Goal: Use online tool/utility: Utilize a website feature to perform a specific function

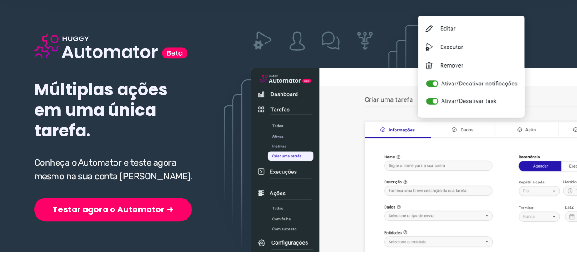
scroll to position [91, 0]
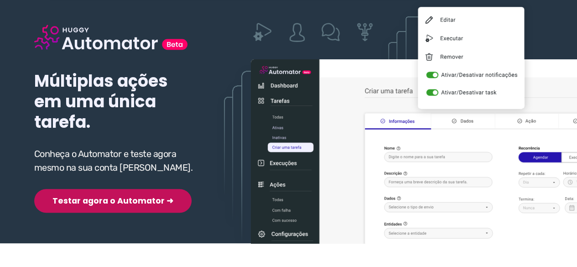
click at [94, 202] on button "Testar agora o Automator ➜" at bounding box center [112, 201] width 157 height 24
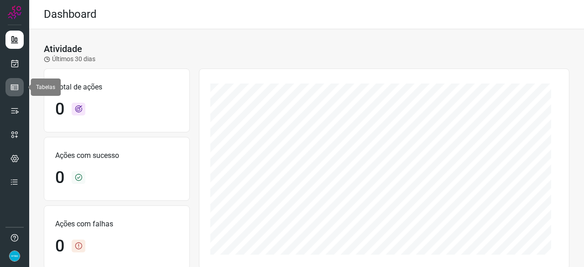
click at [17, 88] on icon at bounding box center [14, 87] width 9 height 9
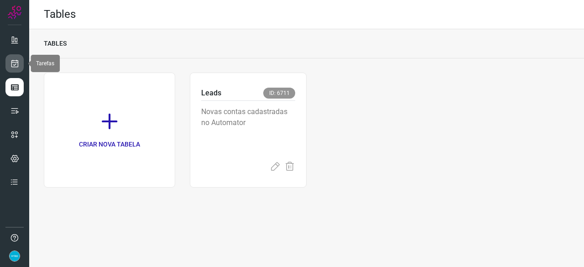
click at [21, 62] on link at bounding box center [14, 63] width 18 height 18
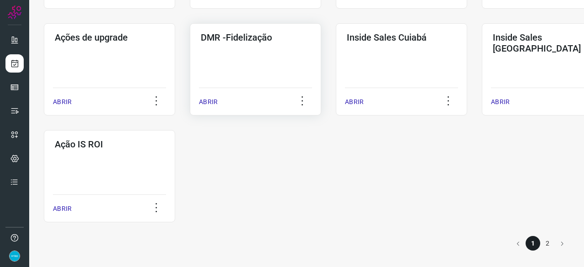
click at [209, 98] on p "ABRIR" at bounding box center [208, 102] width 19 height 10
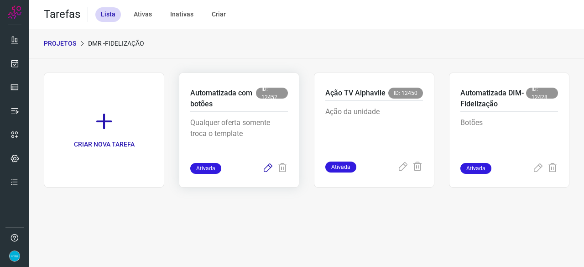
click at [267, 169] on icon at bounding box center [267, 168] width 11 height 11
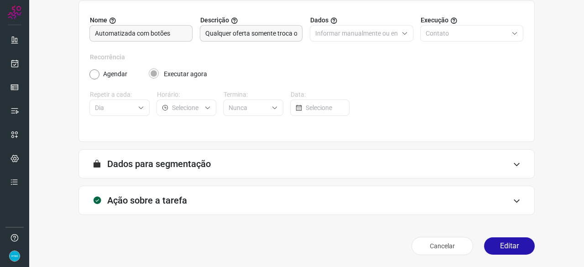
scroll to position [89, 0]
click at [502, 246] on button "Editar" at bounding box center [509, 245] width 51 height 17
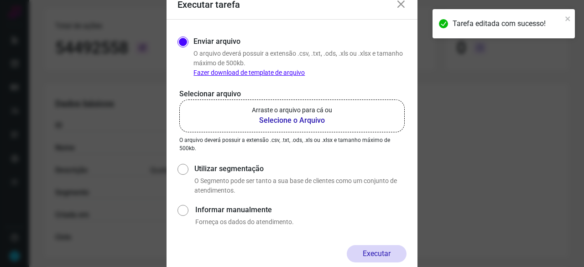
click at [284, 122] on b "Selecione o Arquivo" at bounding box center [292, 120] width 80 height 11
click at [0, 0] on input "Arraste o arquivo para cá ou Selecione o Arquivo" at bounding box center [0, 0] width 0 height 0
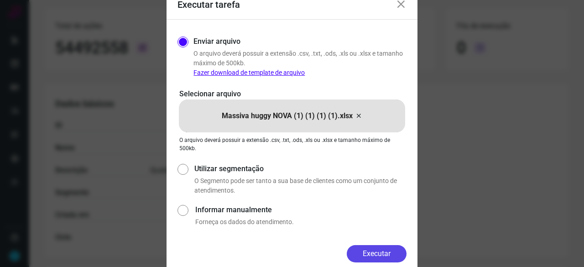
click at [382, 254] on button "Executar" at bounding box center [377, 253] width 60 height 17
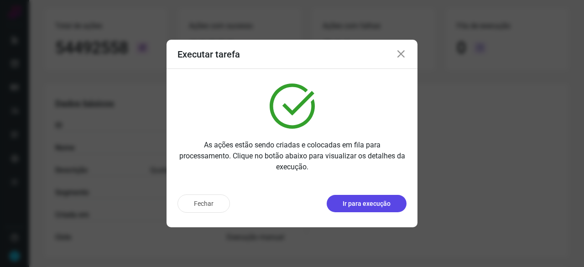
click at [386, 206] on p "Ir para execução" at bounding box center [366, 204] width 48 height 10
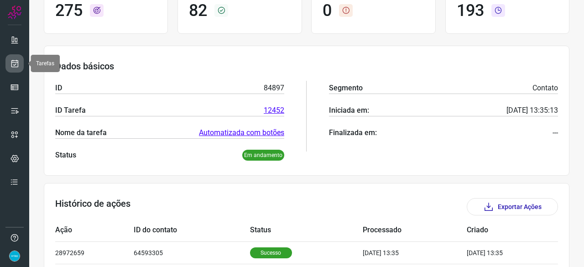
click at [16, 59] on icon at bounding box center [15, 63] width 10 height 9
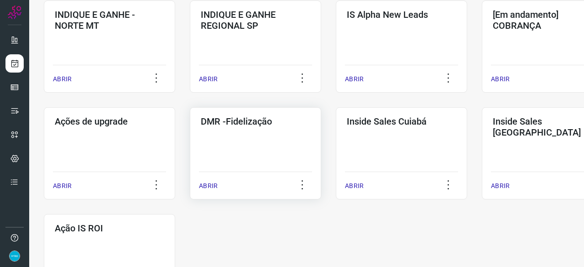
click at [210, 185] on p "ABRIR" at bounding box center [208, 186] width 19 height 10
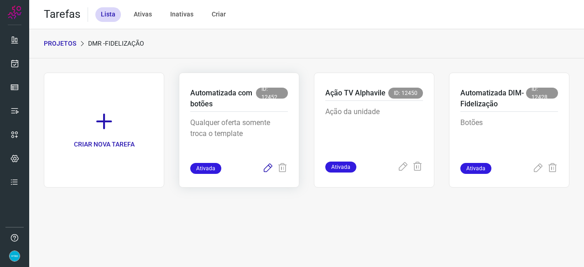
click at [269, 167] on icon at bounding box center [267, 168] width 11 height 11
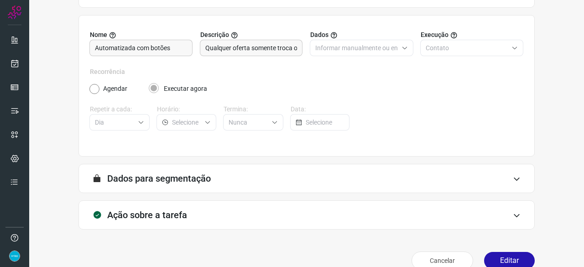
scroll to position [89, 0]
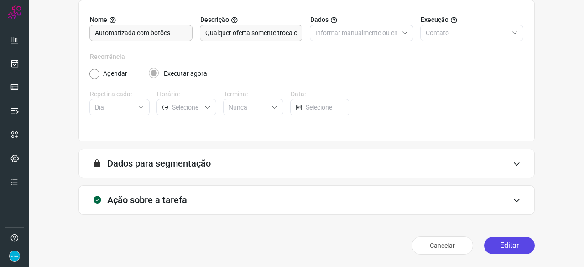
click at [498, 245] on button "Editar" at bounding box center [509, 245] width 51 height 17
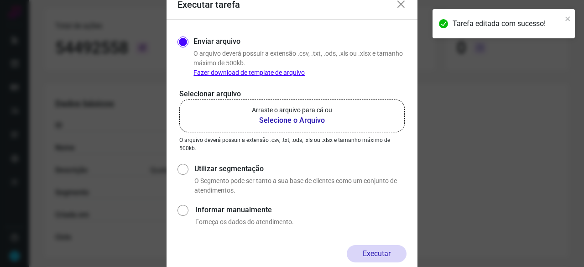
click at [279, 117] on b "Selecione o Arquivo" at bounding box center [292, 120] width 80 height 11
click at [0, 0] on input "Arraste o arquivo para cá ou Selecione o Arquivo" at bounding box center [0, 0] width 0 height 0
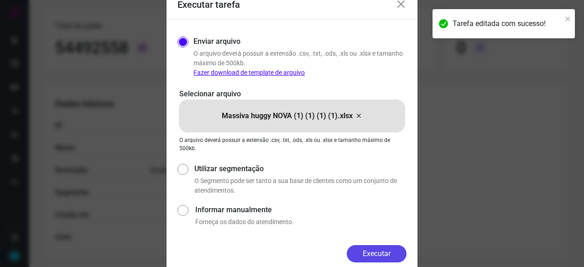
click at [372, 253] on button "Executar" at bounding box center [377, 253] width 60 height 17
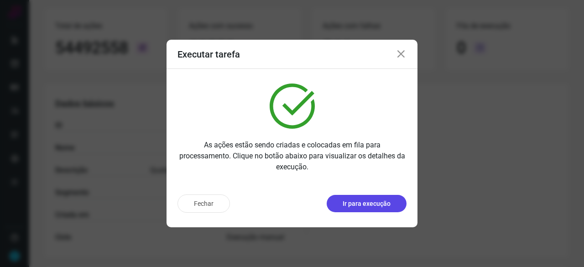
click at [360, 204] on p "Ir para execução" at bounding box center [366, 204] width 48 height 10
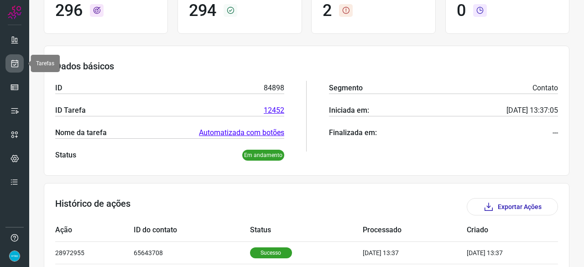
click at [17, 65] on icon at bounding box center [15, 63] width 10 height 9
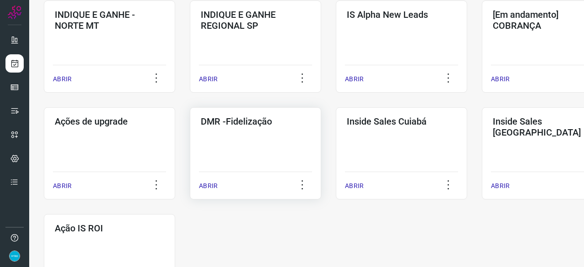
click at [210, 183] on p "ABRIR" at bounding box center [208, 186] width 19 height 10
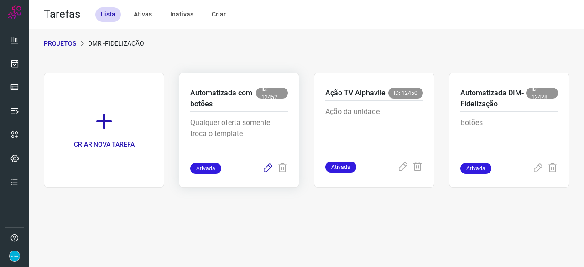
click at [268, 169] on icon at bounding box center [267, 168] width 11 height 11
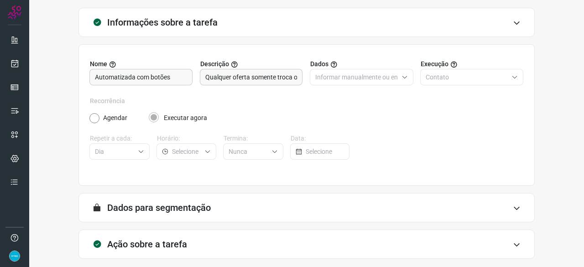
scroll to position [89, 0]
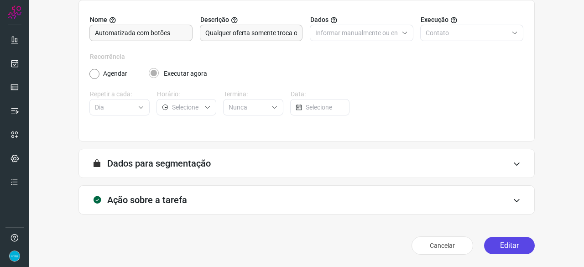
click at [514, 246] on button "Editar" at bounding box center [509, 245] width 51 height 17
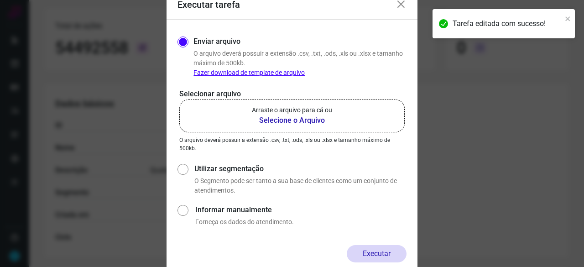
click at [278, 120] on b "Selecione o Arquivo" at bounding box center [292, 120] width 80 height 11
click at [0, 0] on input "Arraste o arquivo para cá ou Selecione o Arquivo" at bounding box center [0, 0] width 0 height 0
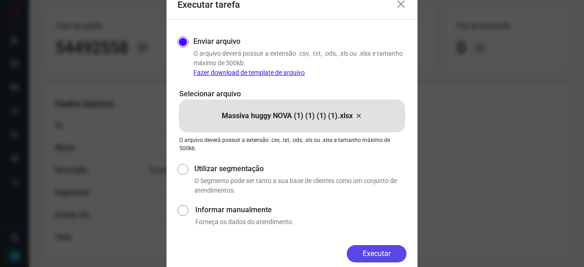
click at [376, 248] on button "Executar" at bounding box center [377, 253] width 60 height 17
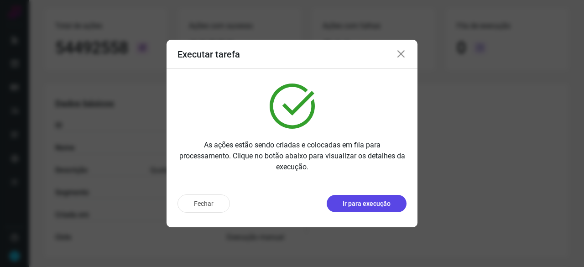
click at [379, 200] on p "Ir para execução" at bounding box center [366, 204] width 48 height 10
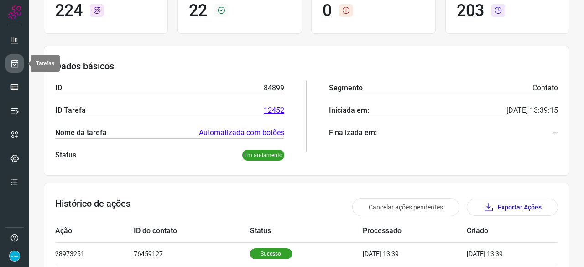
click at [15, 62] on icon at bounding box center [15, 63] width 10 height 9
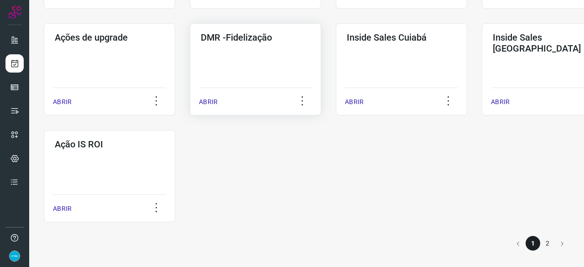
click at [212, 101] on p "ABRIR" at bounding box center [208, 102] width 19 height 10
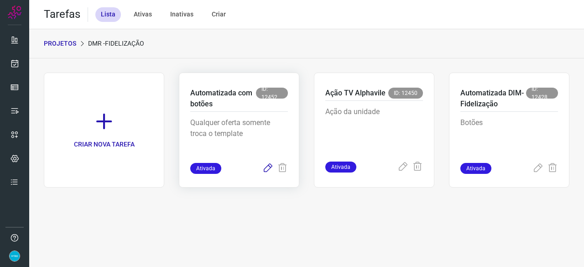
click at [267, 168] on icon at bounding box center [267, 168] width 11 height 11
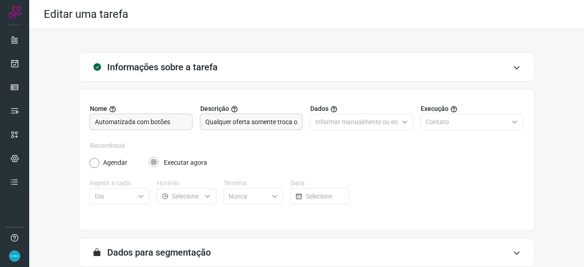
scroll to position [89, 0]
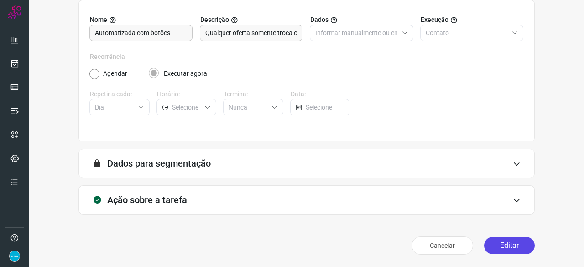
click at [495, 247] on button "Editar" at bounding box center [509, 245] width 51 height 17
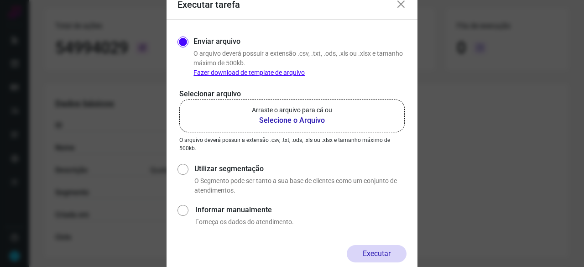
click at [296, 120] on b "Selecione o Arquivo" at bounding box center [292, 120] width 80 height 11
click at [0, 0] on input "Arraste o arquivo para cá ou Selecione o Arquivo" at bounding box center [0, 0] width 0 height 0
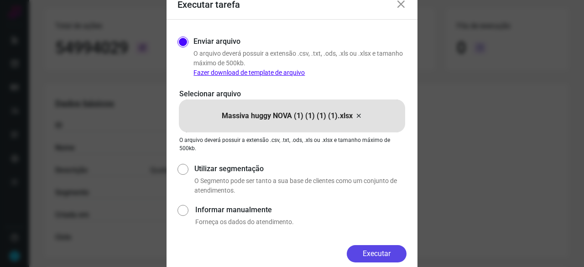
click at [392, 255] on button "Executar" at bounding box center [377, 253] width 60 height 17
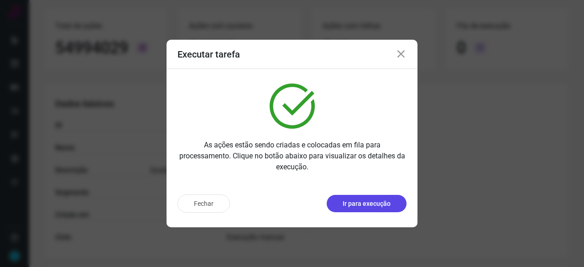
click at [362, 206] on p "Ir para execução" at bounding box center [366, 204] width 48 height 10
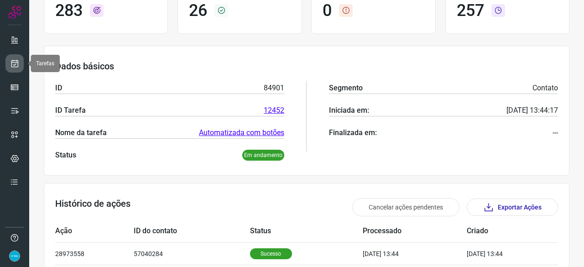
click at [16, 61] on icon at bounding box center [15, 63] width 10 height 9
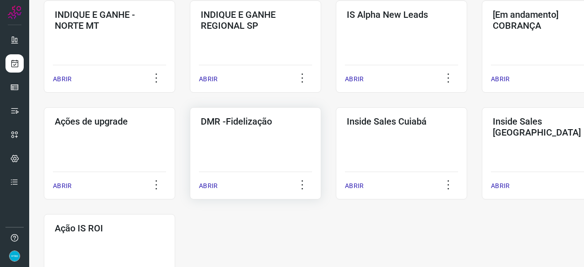
click at [208, 184] on p "ABRIR" at bounding box center [208, 186] width 19 height 10
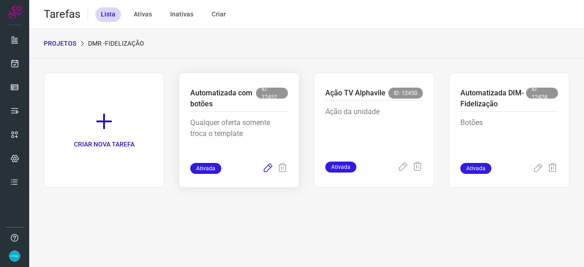
click at [267, 167] on icon at bounding box center [267, 168] width 11 height 11
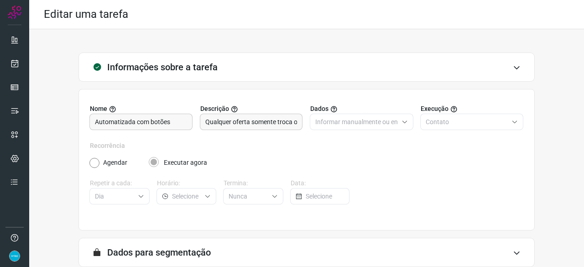
scroll to position [89, 0]
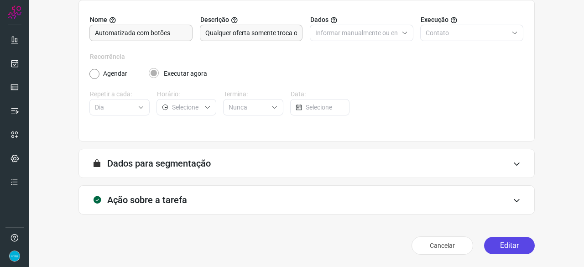
click at [503, 246] on button "Editar" at bounding box center [509, 245] width 51 height 17
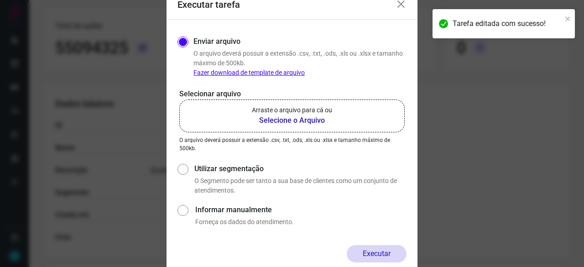
click at [276, 121] on b "Selecione o Arquivo" at bounding box center [292, 120] width 80 height 11
click at [0, 0] on input "Arraste o arquivo para cá ou Selecione o Arquivo" at bounding box center [0, 0] width 0 height 0
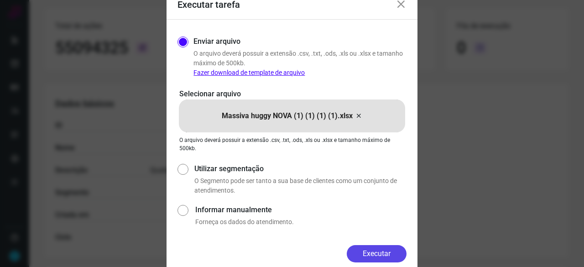
click at [396, 251] on button "Executar" at bounding box center [377, 253] width 60 height 17
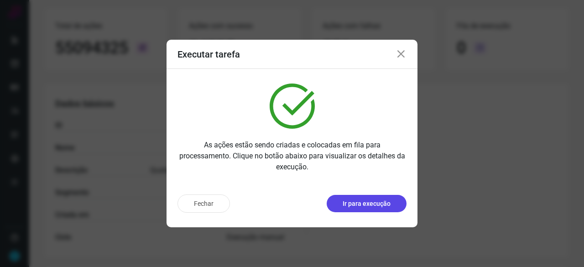
click at [360, 205] on p "Ir para execução" at bounding box center [366, 204] width 48 height 10
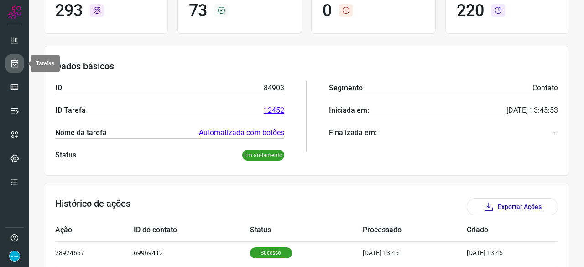
click at [11, 62] on icon at bounding box center [15, 63] width 10 height 9
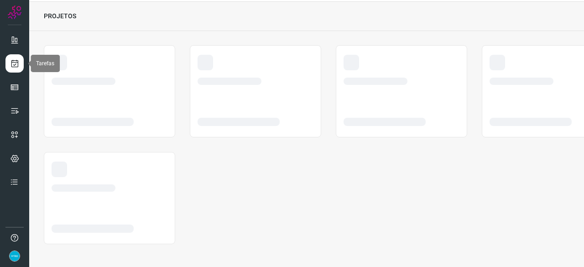
scroll to position [27, 0]
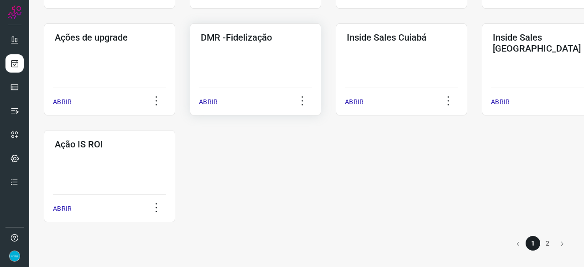
click at [210, 101] on p "ABRIR" at bounding box center [208, 102] width 19 height 10
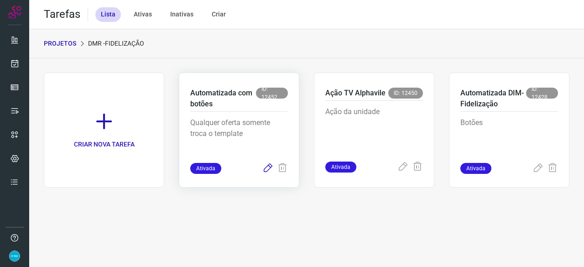
click at [267, 166] on icon at bounding box center [267, 168] width 11 height 11
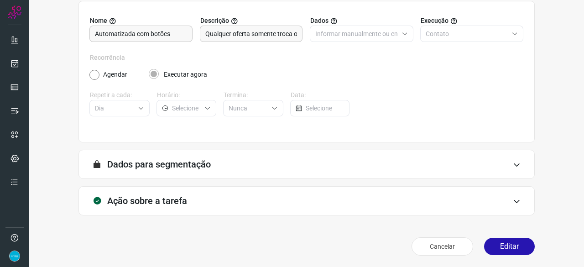
scroll to position [89, 0]
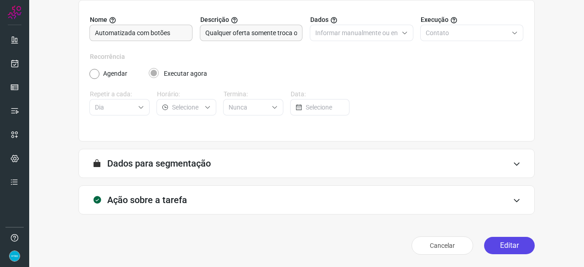
click at [506, 247] on button "Editar" at bounding box center [509, 245] width 51 height 17
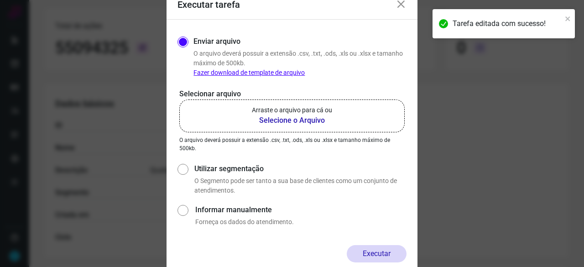
click at [287, 121] on b "Selecione o Arquivo" at bounding box center [292, 120] width 80 height 11
click at [0, 0] on input "Arraste o arquivo para cá ou Selecione o Arquivo" at bounding box center [0, 0] width 0 height 0
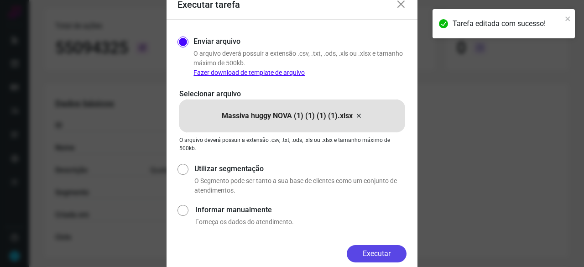
click at [367, 251] on button "Executar" at bounding box center [377, 253] width 60 height 17
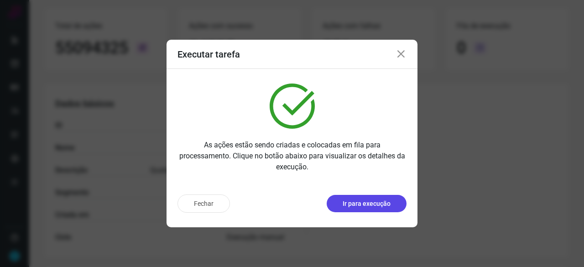
click at [363, 205] on p "Ir para execução" at bounding box center [366, 204] width 48 height 10
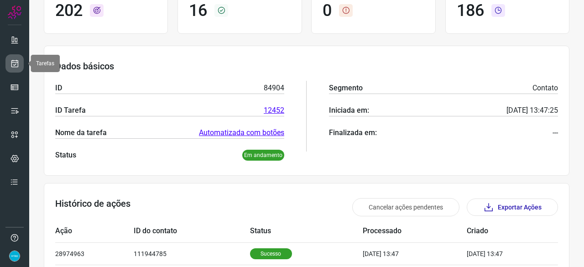
click at [16, 56] on link at bounding box center [14, 63] width 18 height 18
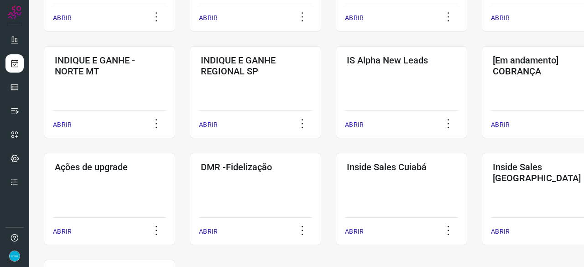
scroll to position [392, 0]
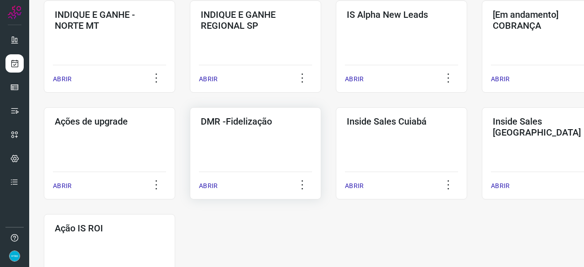
click at [211, 185] on p "ABRIR" at bounding box center [208, 186] width 19 height 10
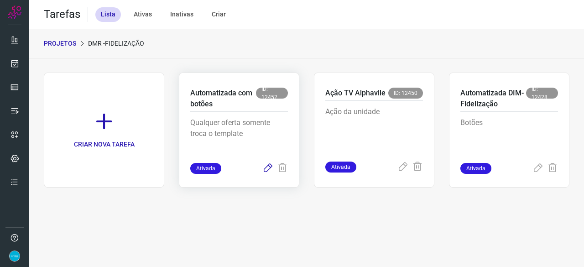
click at [267, 167] on icon at bounding box center [267, 168] width 11 height 11
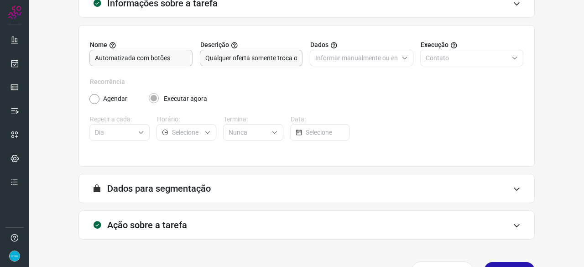
scroll to position [89, 0]
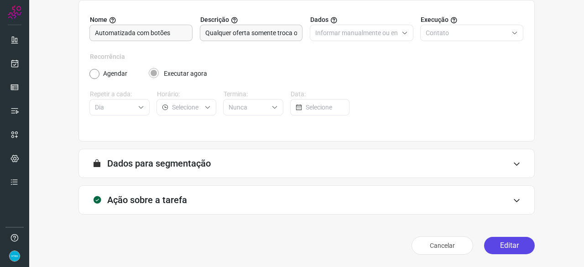
click at [508, 240] on button "Editar" at bounding box center [509, 245] width 51 height 17
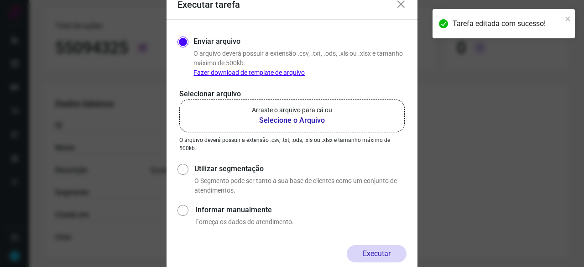
click at [296, 121] on b "Selecione o Arquivo" at bounding box center [292, 120] width 80 height 11
click at [0, 0] on input "Arraste o arquivo para cá ou Selecione o Arquivo" at bounding box center [0, 0] width 0 height 0
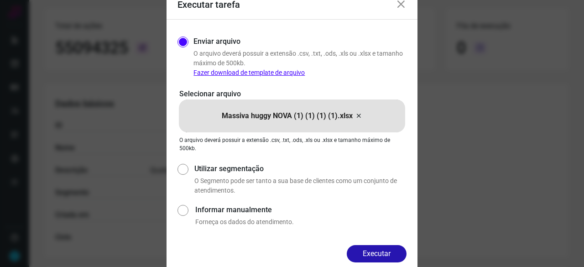
drag, startPoint x: 380, startPoint y: 250, endPoint x: 387, endPoint y: 251, distance: 6.4
click at [381, 250] on button "Executar" at bounding box center [377, 253] width 60 height 17
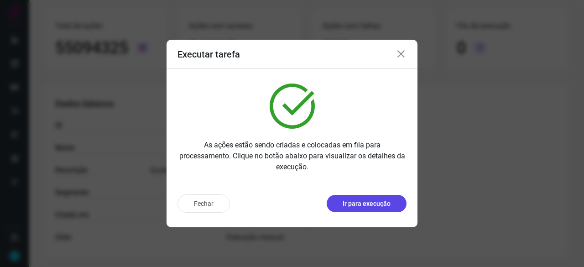
click at [369, 205] on p "Ir para execução" at bounding box center [366, 204] width 48 height 10
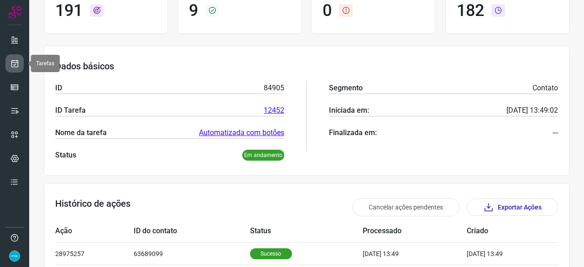
click at [13, 64] on icon at bounding box center [15, 63] width 10 height 9
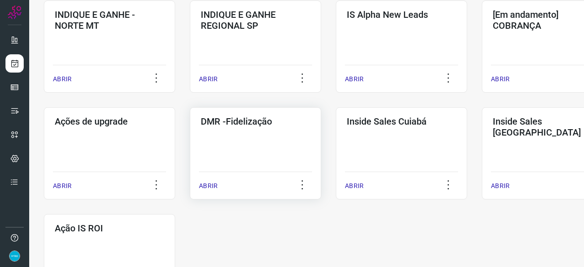
click at [205, 187] on p "ABRIR" at bounding box center [208, 186] width 19 height 10
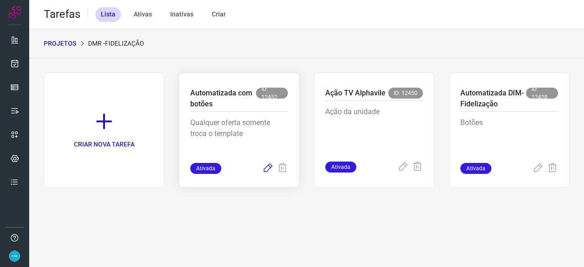
click at [268, 172] on icon at bounding box center [267, 168] width 11 height 11
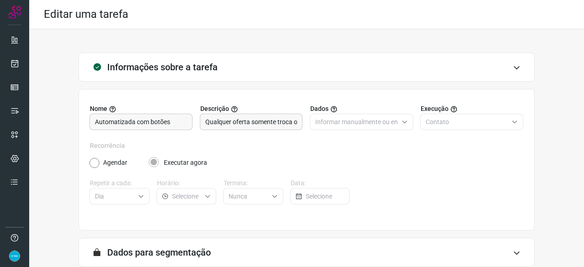
scroll to position [89, 0]
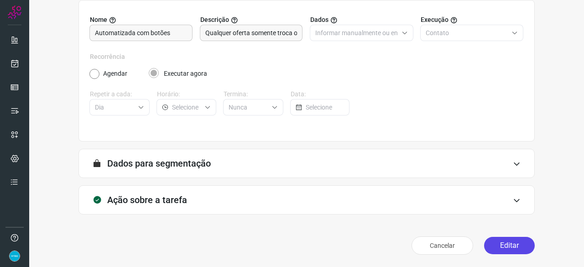
click at [511, 243] on button "Editar" at bounding box center [509, 245] width 51 height 17
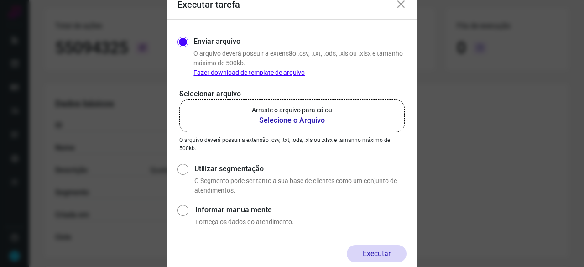
click at [292, 120] on b "Selecione o Arquivo" at bounding box center [292, 120] width 80 height 11
click at [0, 0] on input "Arraste o arquivo para cá ou Selecione o Arquivo" at bounding box center [0, 0] width 0 height 0
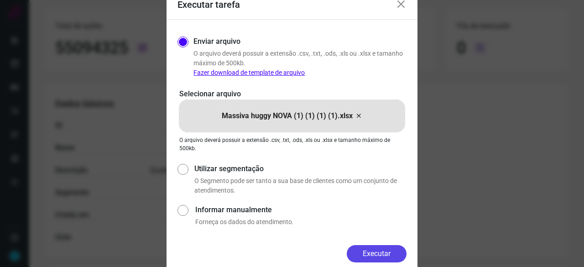
click at [380, 248] on button "Executar" at bounding box center [377, 253] width 60 height 17
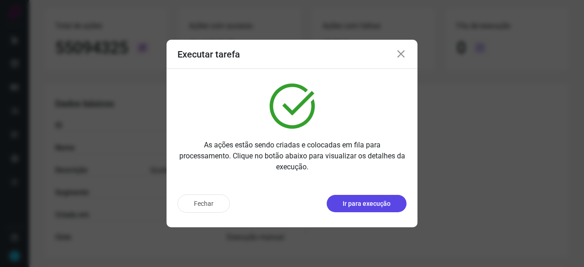
click at [382, 206] on p "Ir para execução" at bounding box center [366, 204] width 48 height 10
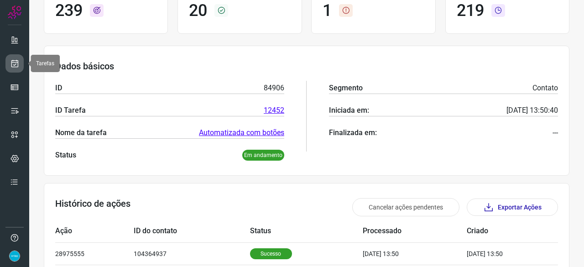
click at [13, 56] on link at bounding box center [14, 63] width 18 height 18
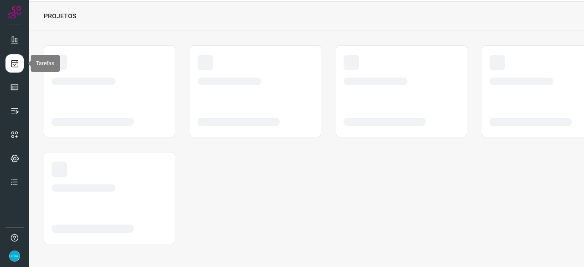
scroll to position [27, 0]
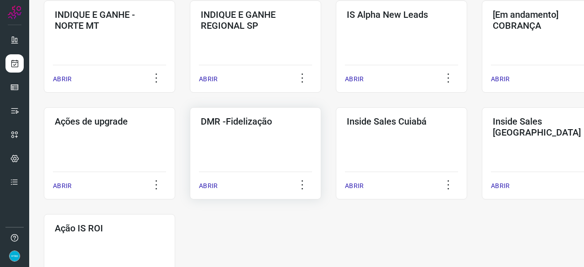
click at [212, 188] on p "ABRIR" at bounding box center [208, 186] width 19 height 10
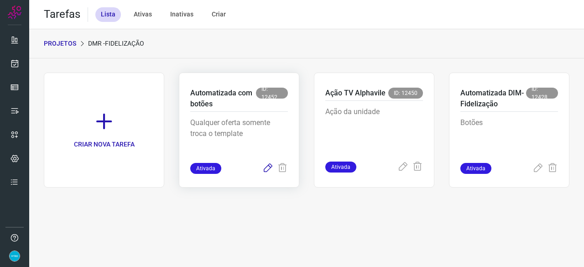
click at [266, 168] on icon at bounding box center [267, 168] width 11 height 11
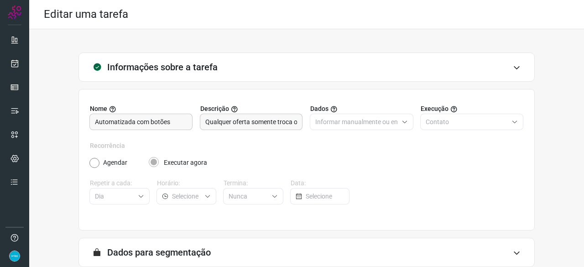
scroll to position [89, 0]
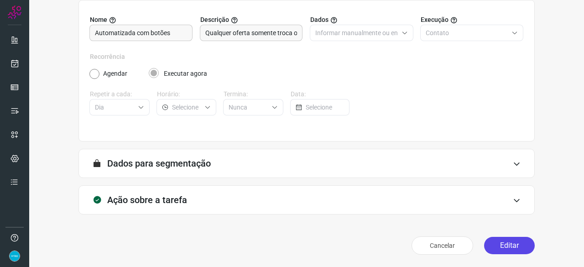
click at [498, 243] on button "Editar" at bounding box center [509, 245] width 51 height 17
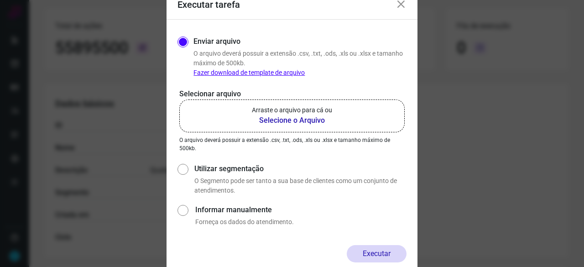
click at [274, 119] on b "Selecione o Arquivo" at bounding box center [292, 120] width 80 height 11
click at [0, 0] on input "Arraste o arquivo para cá ou Selecione o Arquivo" at bounding box center [0, 0] width 0 height 0
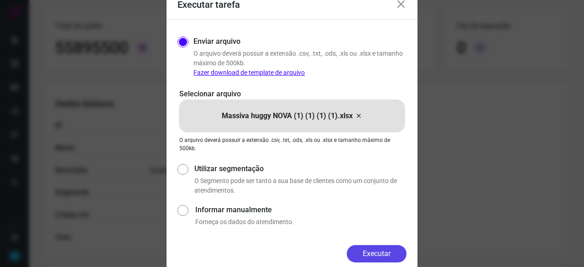
click at [395, 252] on button "Executar" at bounding box center [377, 253] width 60 height 17
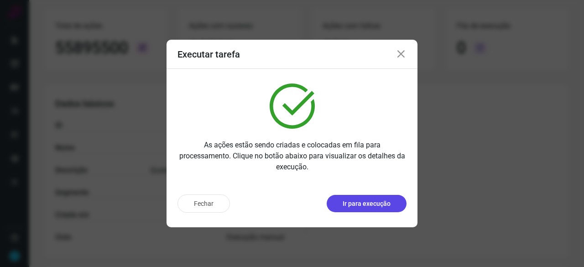
click at [376, 209] on button "Ir para execução" at bounding box center [366, 203] width 80 height 17
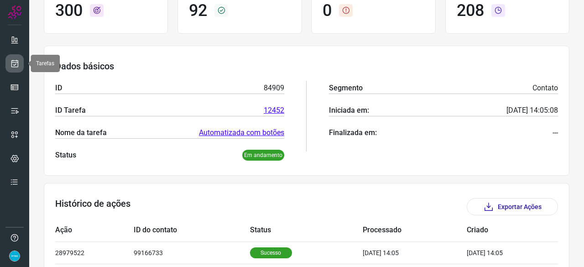
click at [19, 62] on link at bounding box center [14, 63] width 18 height 18
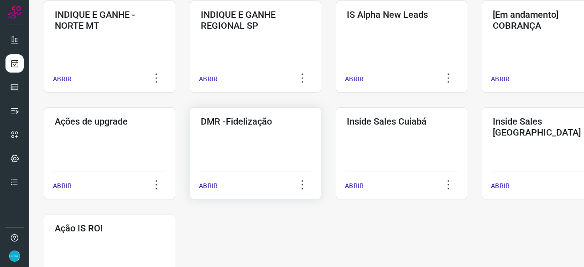
click at [209, 187] on p "ABRIR" at bounding box center [208, 186] width 19 height 10
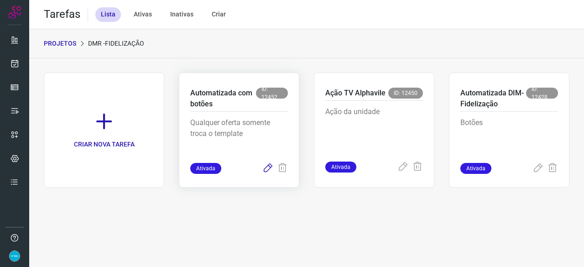
click at [269, 165] on icon at bounding box center [267, 168] width 11 height 11
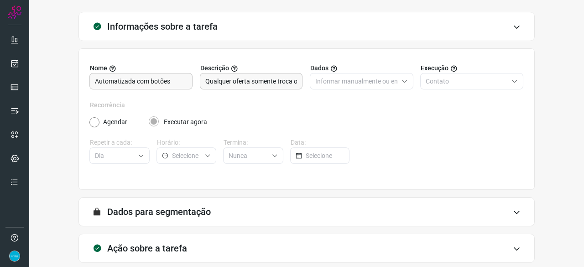
scroll to position [89, 0]
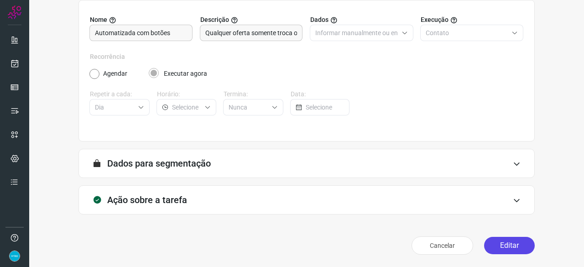
click at [490, 246] on button "Editar" at bounding box center [509, 245] width 51 height 17
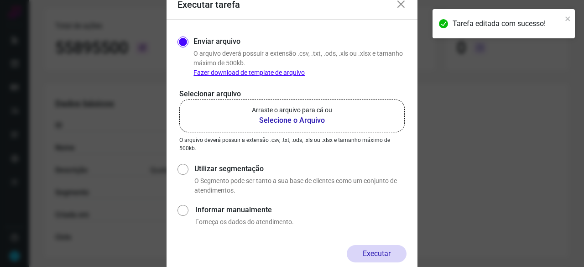
click at [300, 124] on b "Selecione o Arquivo" at bounding box center [292, 120] width 80 height 11
click at [0, 0] on input "Arraste o arquivo para cá ou Selecione o Arquivo" at bounding box center [0, 0] width 0 height 0
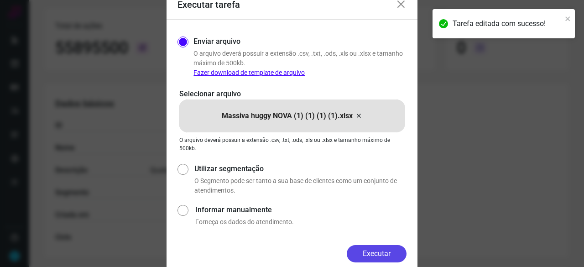
click at [388, 252] on button "Executar" at bounding box center [377, 253] width 60 height 17
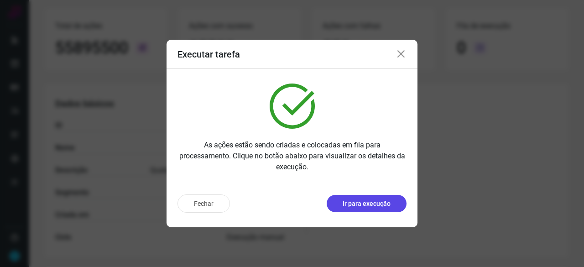
click at [385, 204] on p "Ir para execução" at bounding box center [366, 204] width 48 height 10
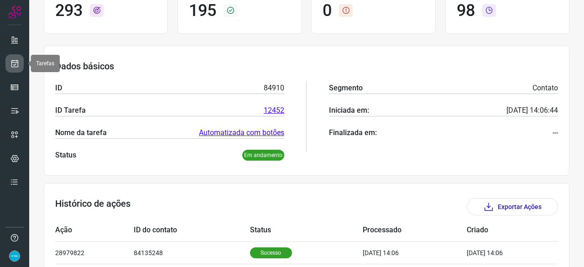
click at [15, 64] on icon at bounding box center [15, 63] width 10 height 9
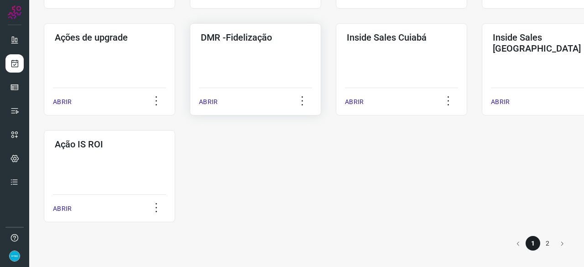
click at [212, 98] on p "ABRIR" at bounding box center [208, 102] width 19 height 10
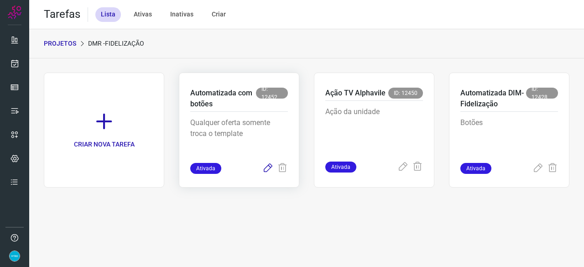
click at [264, 170] on icon at bounding box center [267, 168] width 11 height 11
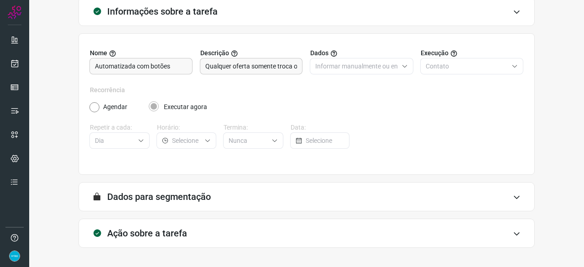
scroll to position [89, 0]
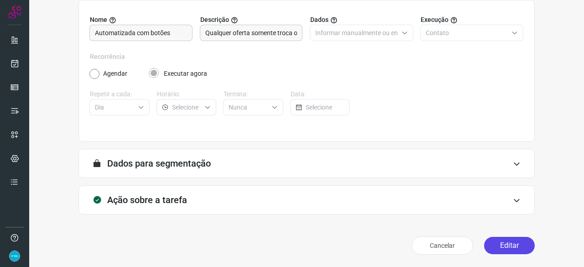
click at [508, 248] on button "Editar" at bounding box center [509, 245] width 51 height 17
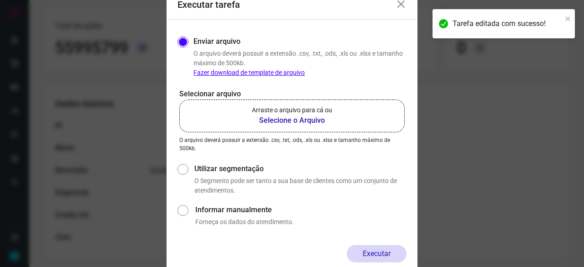
click at [270, 122] on b "Selecione o Arquivo" at bounding box center [292, 120] width 80 height 11
click at [0, 0] on input "Arraste o arquivo para cá ou Selecione o Arquivo" at bounding box center [0, 0] width 0 height 0
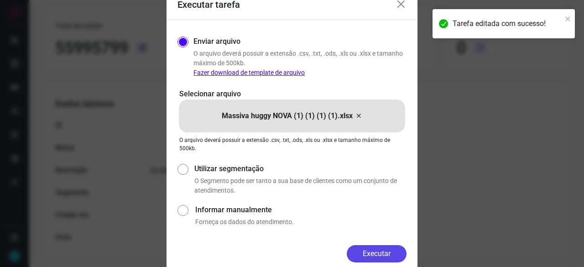
click at [385, 249] on button "Executar" at bounding box center [377, 253] width 60 height 17
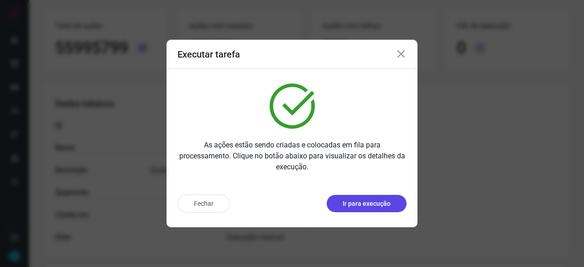
click at [372, 204] on p "Ir para execução" at bounding box center [366, 204] width 48 height 10
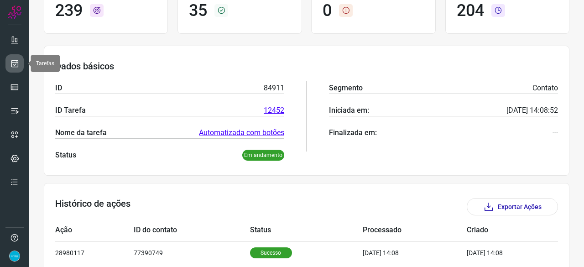
click at [15, 61] on icon at bounding box center [15, 63] width 10 height 9
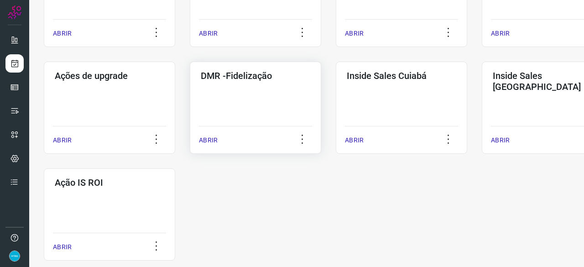
click at [202, 141] on p "ABRIR" at bounding box center [208, 140] width 19 height 10
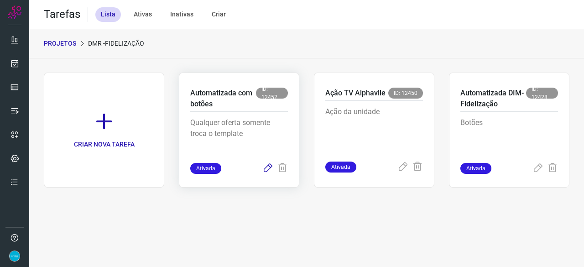
click at [269, 166] on icon at bounding box center [267, 168] width 11 height 11
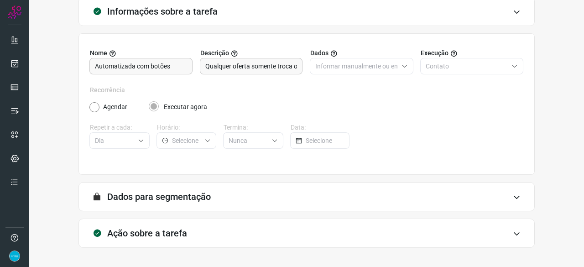
scroll to position [89, 0]
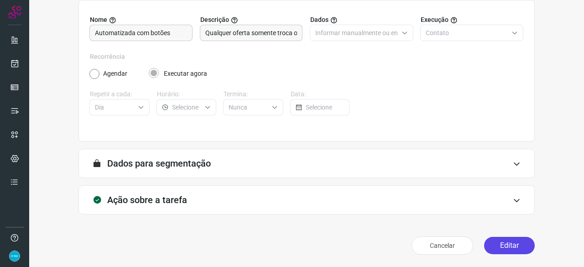
click at [487, 242] on button "Editar" at bounding box center [509, 245] width 51 height 17
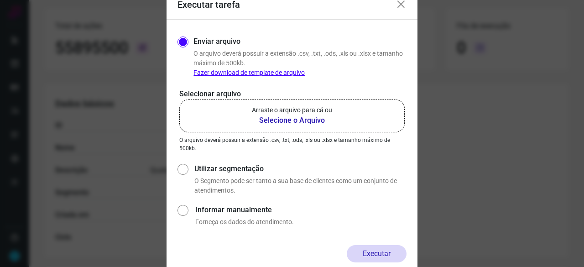
click at [270, 119] on b "Selecione o Arquivo" at bounding box center [292, 120] width 80 height 11
click at [0, 0] on input "Arraste o arquivo para cá ou Selecione o Arquivo" at bounding box center [0, 0] width 0 height 0
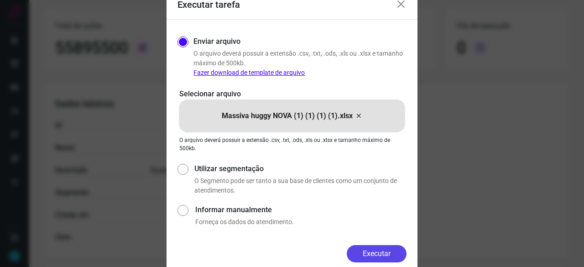
click at [384, 248] on button "Executar" at bounding box center [377, 253] width 60 height 17
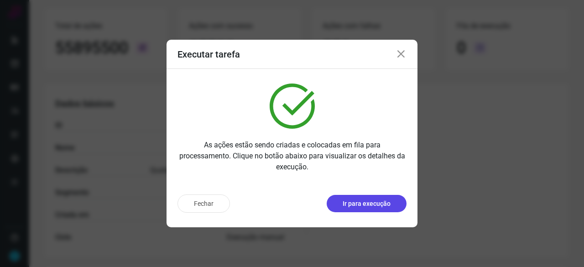
click at [355, 201] on p "Ir para execução" at bounding box center [366, 204] width 48 height 10
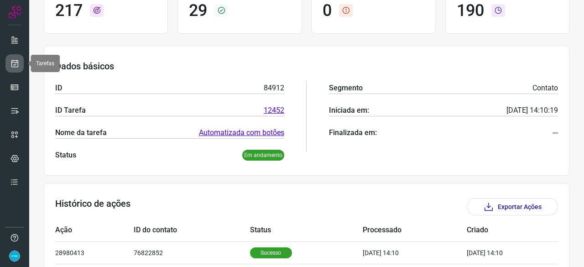
click at [8, 61] on link at bounding box center [14, 63] width 18 height 18
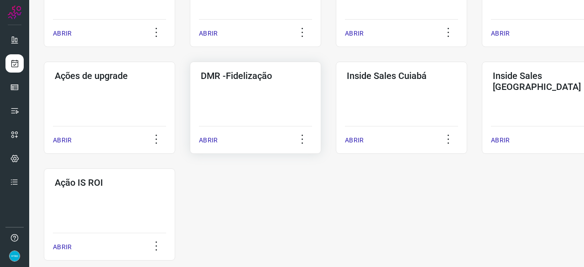
click at [205, 140] on p "ABRIR" at bounding box center [208, 140] width 19 height 10
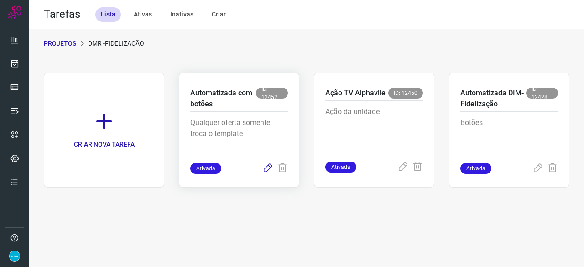
click at [266, 170] on icon at bounding box center [267, 168] width 11 height 11
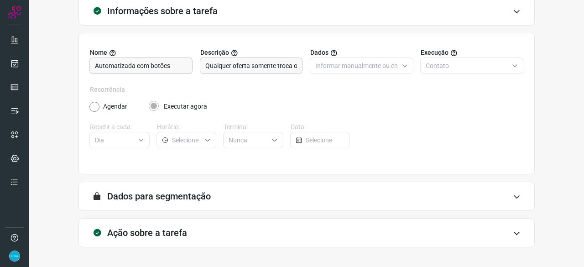
scroll to position [89, 0]
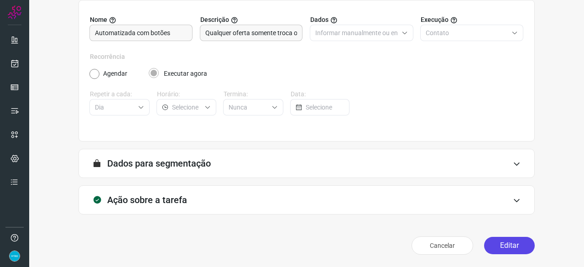
click at [490, 243] on button "Editar" at bounding box center [509, 245] width 51 height 17
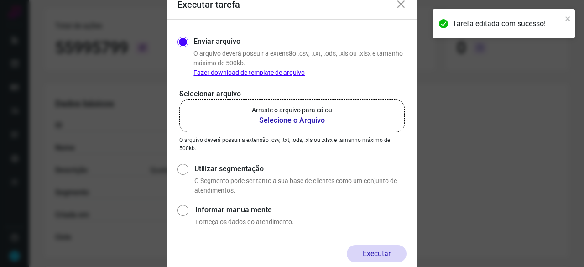
click at [307, 118] on b "Selecione o Arquivo" at bounding box center [292, 120] width 80 height 11
click at [0, 0] on input "Arraste o arquivo para cá ou Selecione o Arquivo" at bounding box center [0, 0] width 0 height 0
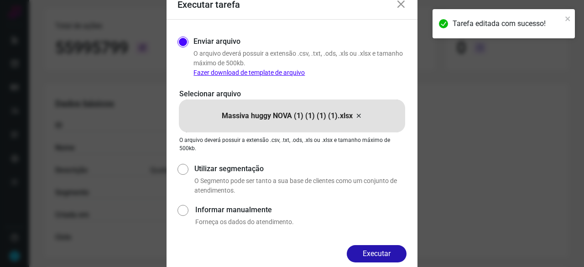
click at [370, 254] on button "Executar" at bounding box center [377, 253] width 60 height 17
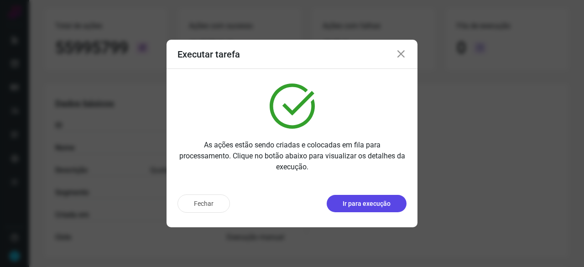
click at [365, 206] on p "Ir para execução" at bounding box center [366, 204] width 48 height 10
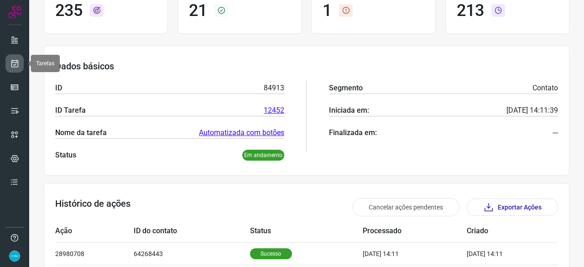
click at [14, 65] on icon at bounding box center [15, 63] width 10 height 9
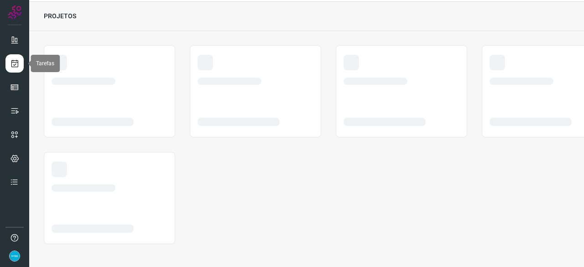
scroll to position [27, 0]
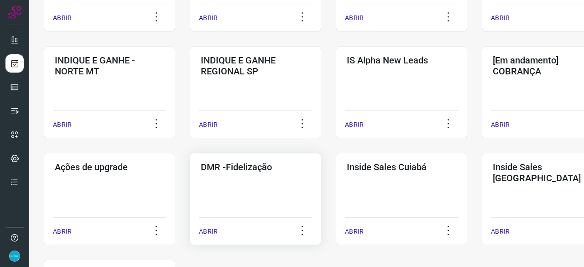
click at [206, 232] on p "ABRIR" at bounding box center [208, 232] width 19 height 10
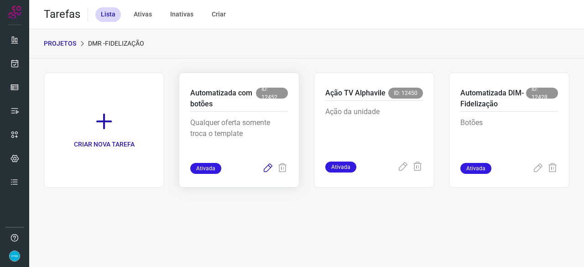
click at [267, 167] on icon at bounding box center [267, 168] width 11 height 11
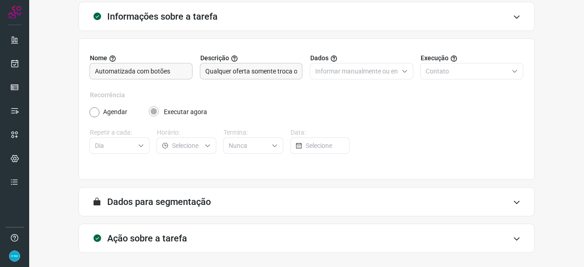
scroll to position [89, 0]
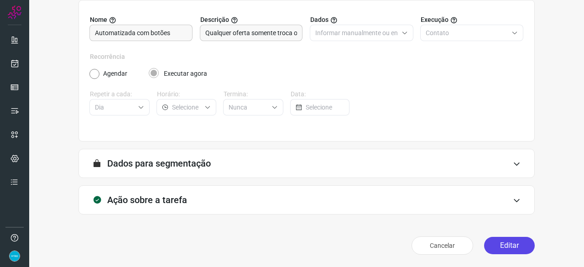
click at [501, 245] on button "Editar" at bounding box center [509, 245] width 51 height 17
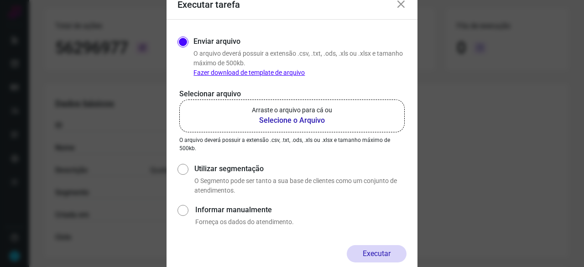
click at [290, 117] on b "Selecione o Arquivo" at bounding box center [292, 120] width 80 height 11
click at [0, 0] on input "Arraste o arquivo para cá ou Selecione o Arquivo" at bounding box center [0, 0] width 0 height 0
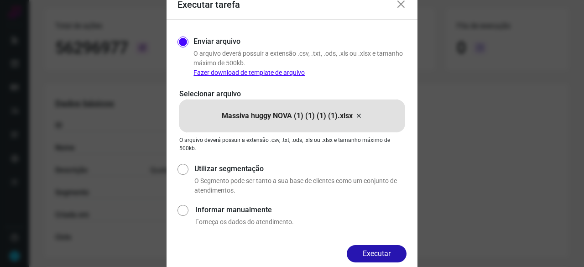
click at [387, 251] on button "Executar" at bounding box center [377, 253] width 60 height 17
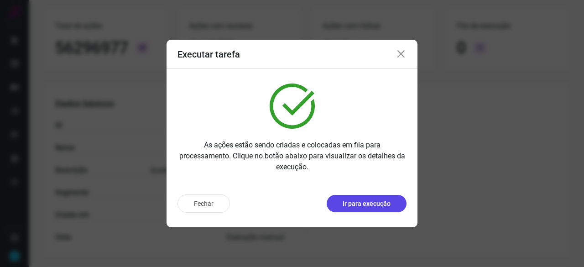
click at [362, 205] on p "Ir para execução" at bounding box center [366, 204] width 48 height 10
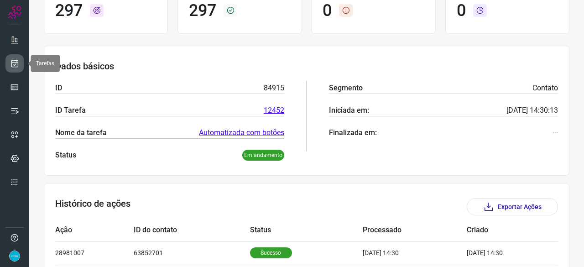
click at [21, 63] on link at bounding box center [14, 63] width 18 height 18
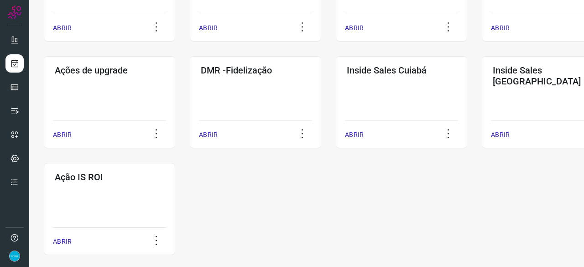
scroll to position [476, 0]
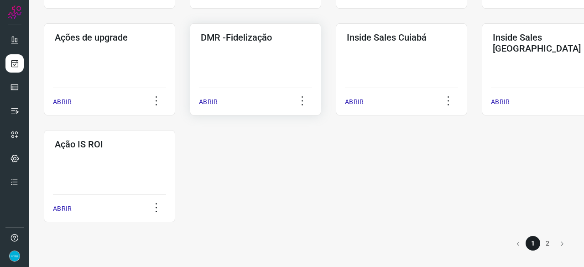
click at [208, 104] on p "ABRIR" at bounding box center [208, 102] width 19 height 10
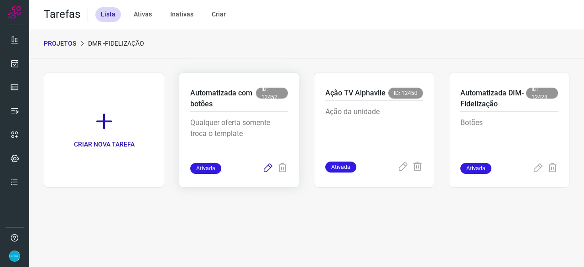
click at [264, 168] on icon at bounding box center [267, 168] width 11 height 11
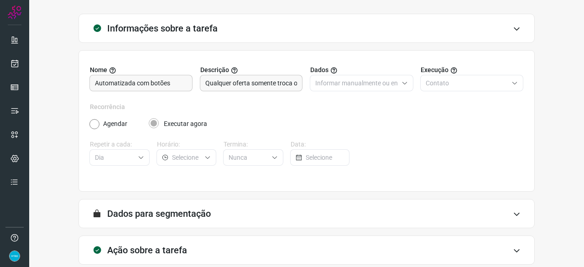
scroll to position [89, 0]
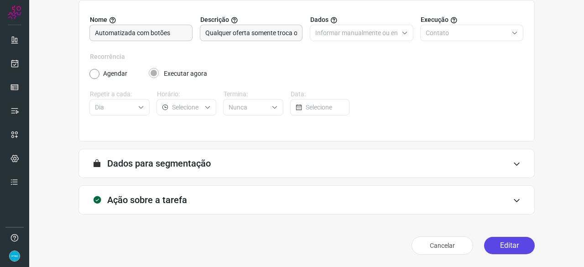
click at [517, 243] on button "Editar" at bounding box center [509, 245] width 51 height 17
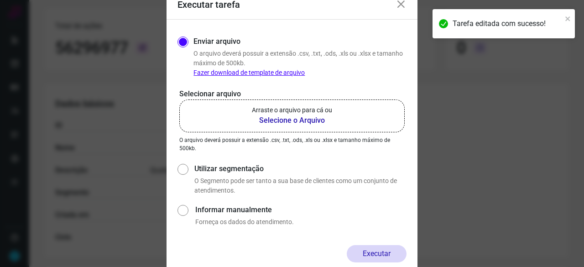
click at [275, 121] on b "Selecione o Arquivo" at bounding box center [292, 120] width 80 height 11
click at [0, 0] on input "Arraste o arquivo para cá ou Selecione o Arquivo" at bounding box center [0, 0] width 0 height 0
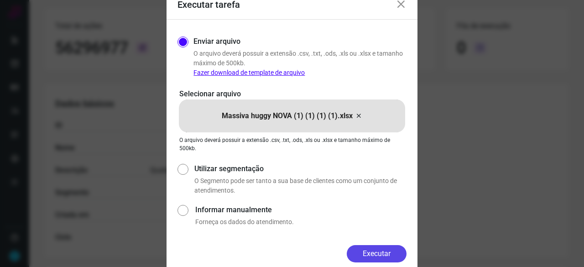
click at [377, 251] on button "Executar" at bounding box center [377, 253] width 60 height 17
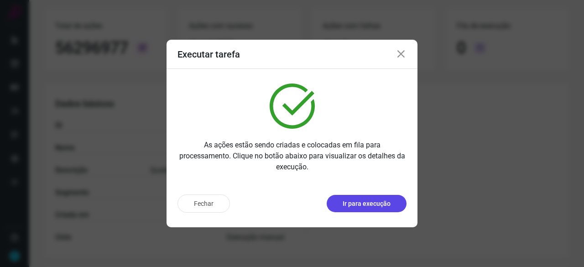
click at [352, 206] on p "Ir para execução" at bounding box center [366, 204] width 48 height 10
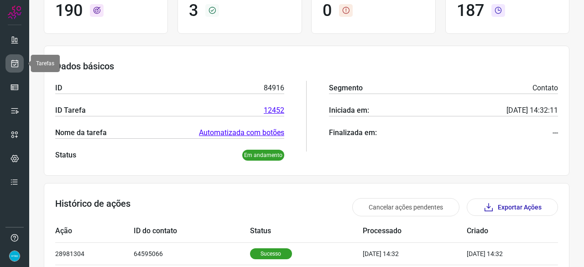
click at [14, 62] on icon at bounding box center [15, 63] width 10 height 9
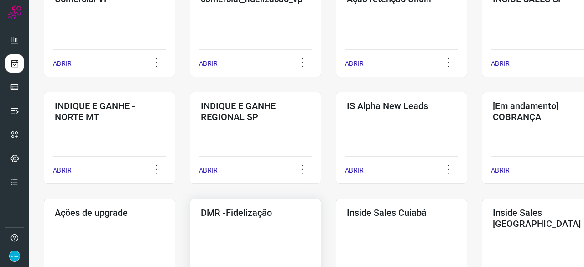
scroll to position [392, 0]
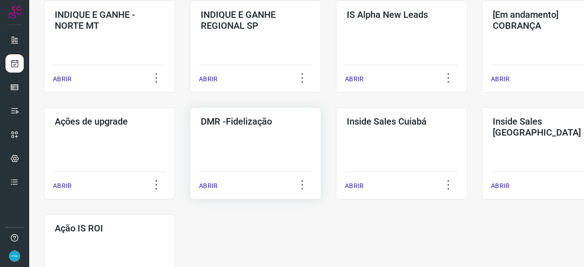
click at [209, 187] on p "ABRIR" at bounding box center [208, 186] width 19 height 10
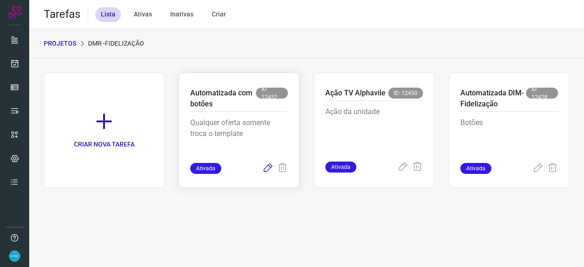
click at [268, 164] on icon at bounding box center [267, 168] width 11 height 11
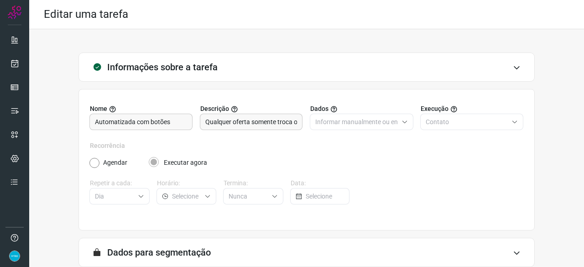
scroll to position [89, 0]
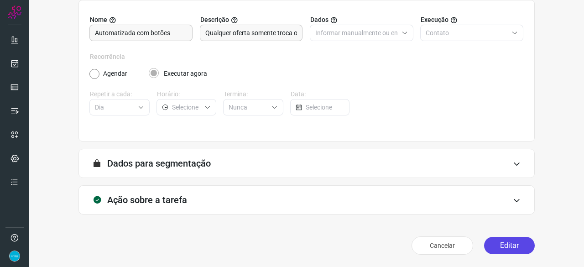
click at [497, 247] on button "Editar" at bounding box center [509, 245] width 51 height 17
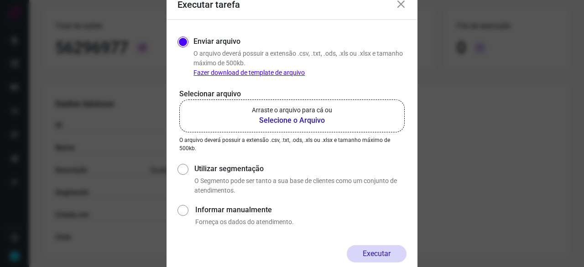
click at [287, 119] on b "Selecione o Arquivo" at bounding box center [292, 120] width 80 height 11
click at [0, 0] on input "Arraste o arquivo para cá ou Selecione o Arquivo" at bounding box center [0, 0] width 0 height 0
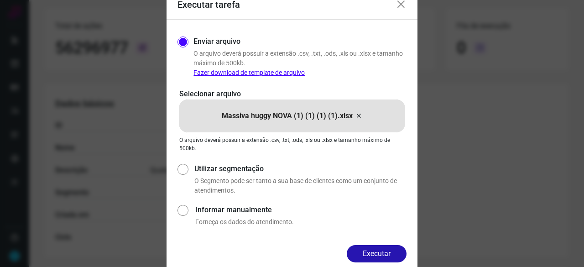
click at [374, 252] on button "Executar" at bounding box center [377, 253] width 60 height 17
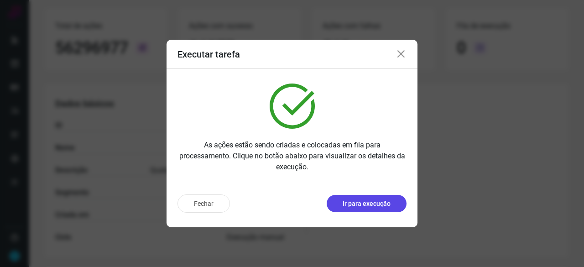
click at [370, 199] on p "Ir para execução" at bounding box center [366, 204] width 48 height 10
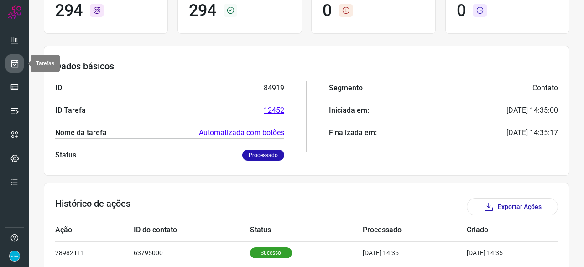
click at [18, 61] on icon at bounding box center [15, 63] width 10 height 9
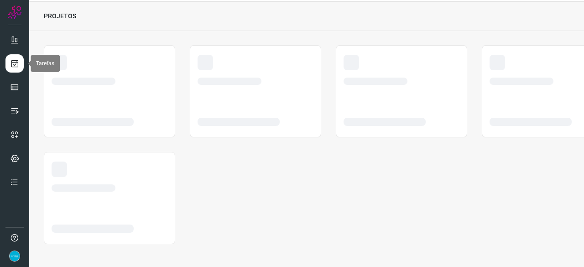
scroll to position [27, 0]
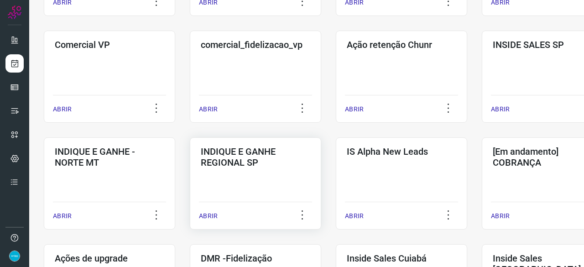
click at [205, 215] on p "ABRIR" at bounding box center [208, 216] width 19 height 10
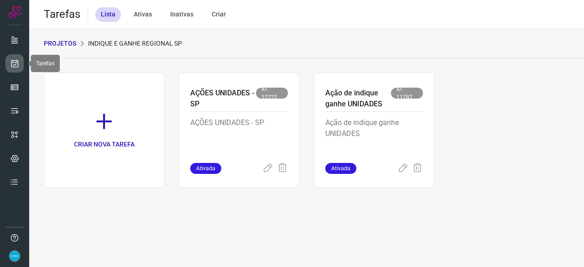
click at [13, 62] on icon at bounding box center [15, 63] width 10 height 9
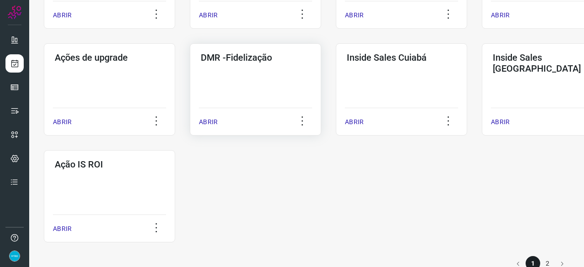
click at [209, 120] on p "ABRIR" at bounding box center [208, 122] width 19 height 10
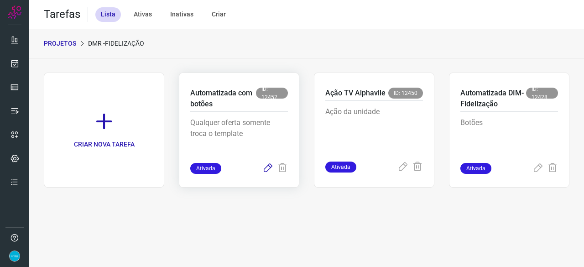
click at [264, 169] on icon at bounding box center [267, 168] width 11 height 11
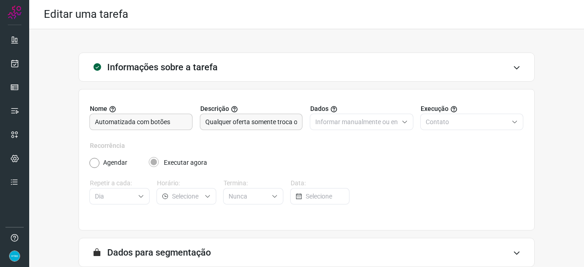
scroll to position [89, 0]
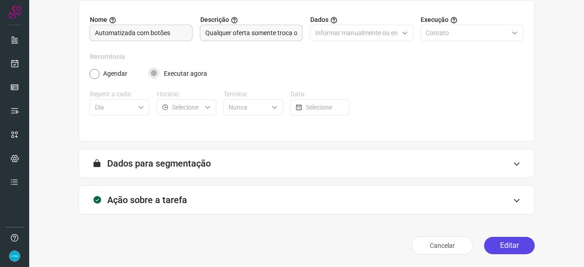
click at [509, 243] on button "Editar" at bounding box center [509, 245] width 51 height 17
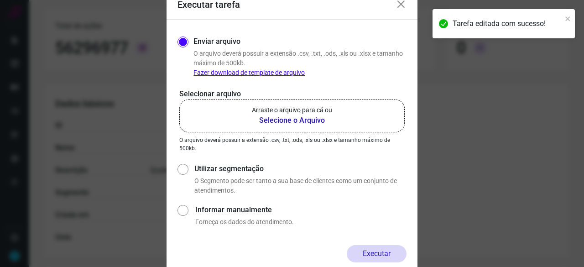
click at [307, 121] on b "Selecione o Arquivo" at bounding box center [292, 120] width 80 height 11
click at [0, 0] on input "Arraste o arquivo para cá ou Selecione o Arquivo" at bounding box center [0, 0] width 0 height 0
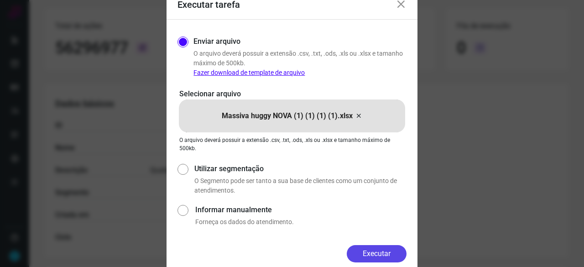
click at [375, 254] on button "Executar" at bounding box center [377, 253] width 60 height 17
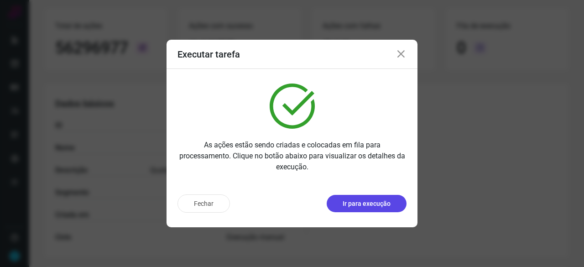
click at [357, 203] on p "Ir para execução" at bounding box center [366, 204] width 48 height 10
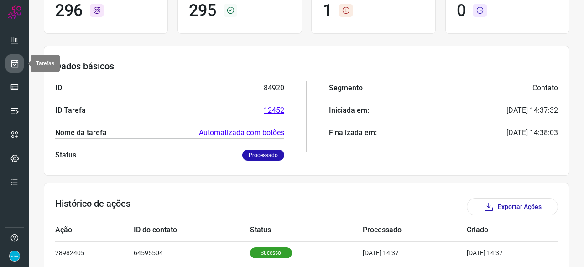
click at [13, 62] on icon at bounding box center [15, 63] width 10 height 9
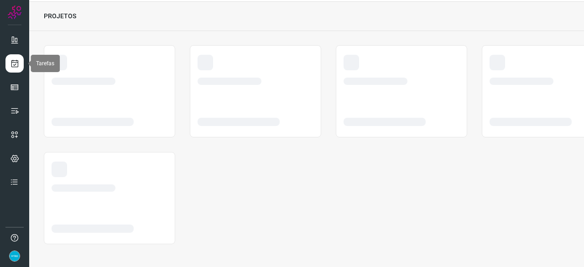
scroll to position [27, 0]
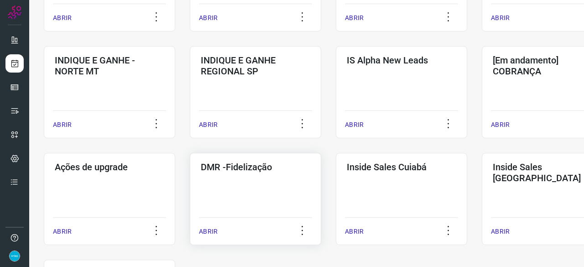
click at [215, 228] on p "ABRIR" at bounding box center [208, 232] width 19 height 10
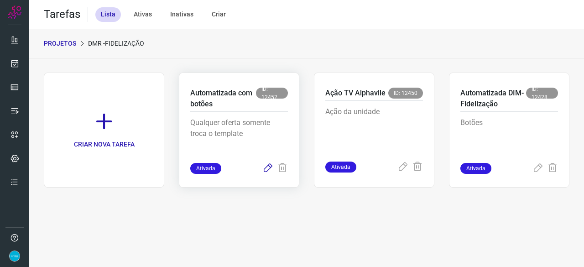
click at [268, 168] on icon at bounding box center [267, 168] width 11 height 11
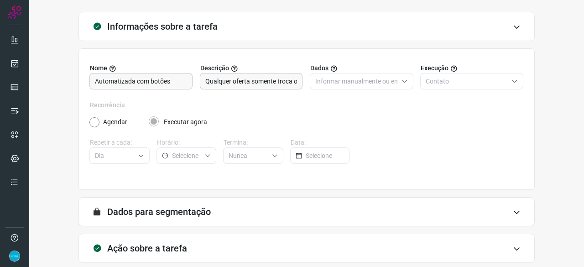
scroll to position [89, 0]
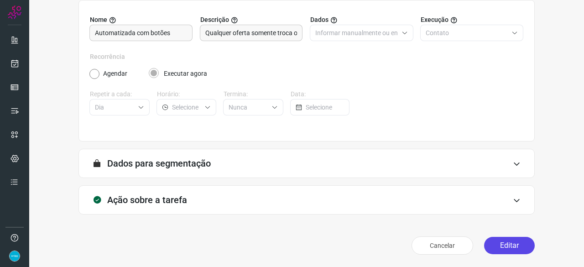
click at [491, 243] on button "Editar" at bounding box center [509, 245] width 51 height 17
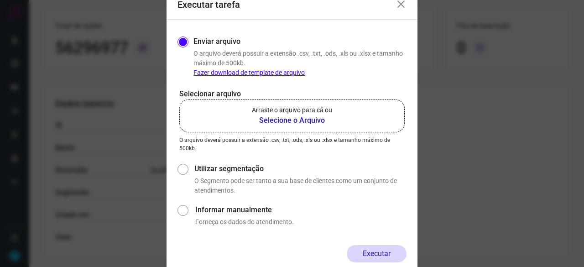
click at [290, 121] on b "Selecione o Arquivo" at bounding box center [292, 120] width 80 height 11
click at [0, 0] on input "Arraste o arquivo para cá ou Selecione o Arquivo" at bounding box center [0, 0] width 0 height 0
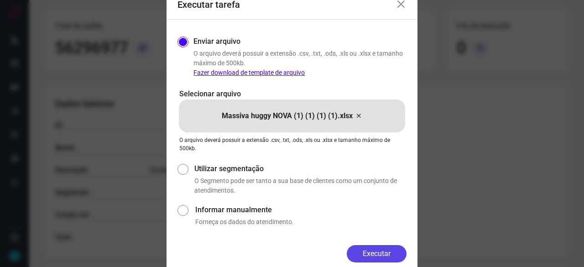
click at [390, 256] on button "Executar" at bounding box center [377, 253] width 60 height 17
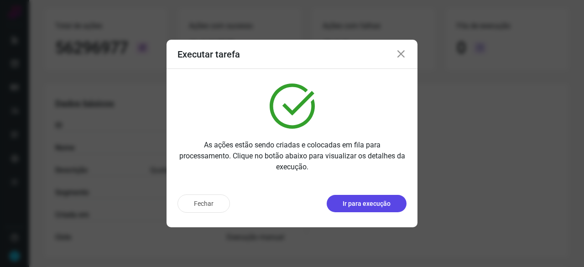
click at [384, 207] on p "Ir para execução" at bounding box center [366, 204] width 48 height 10
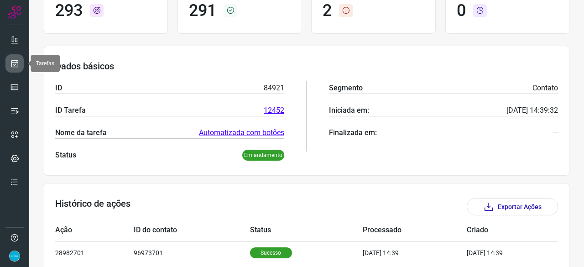
click at [18, 63] on icon at bounding box center [15, 63] width 10 height 9
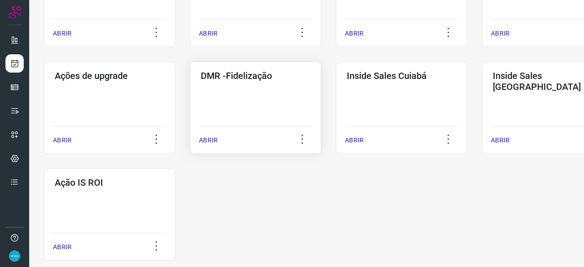
click at [215, 140] on p "ABRIR" at bounding box center [208, 140] width 19 height 10
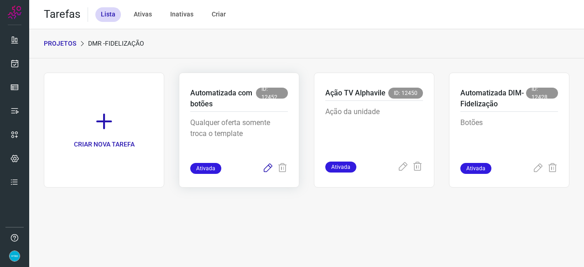
click at [266, 163] on icon at bounding box center [267, 168] width 11 height 11
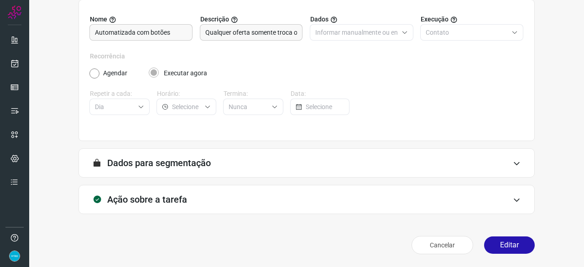
scroll to position [89, 0]
click at [491, 248] on button "Editar" at bounding box center [509, 245] width 51 height 17
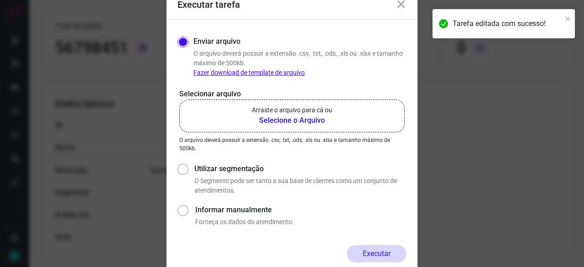
click at [279, 121] on b "Selecione o Arquivo" at bounding box center [292, 120] width 80 height 11
click at [0, 0] on input "Arraste o arquivo para cá ou Selecione o Arquivo" at bounding box center [0, 0] width 0 height 0
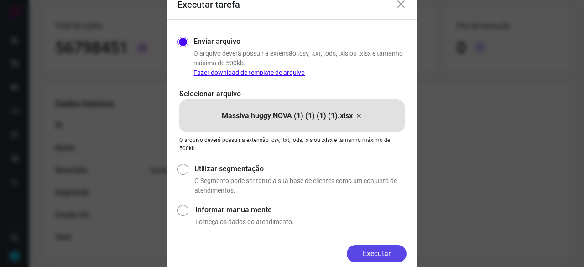
click at [390, 254] on button "Executar" at bounding box center [377, 253] width 60 height 17
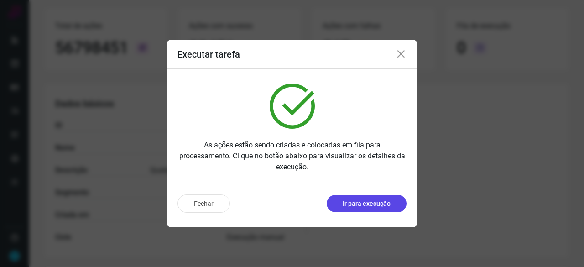
click at [371, 204] on p "Ir para execução" at bounding box center [366, 204] width 48 height 10
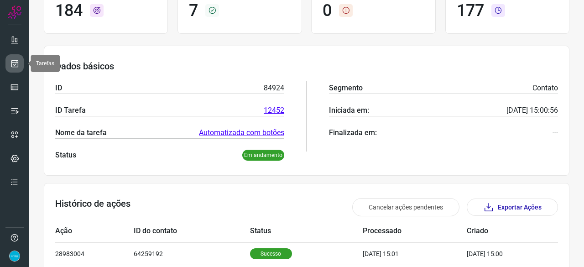
click at [14, 62] on icon at bounding box center [15, 63] width 10 height 9
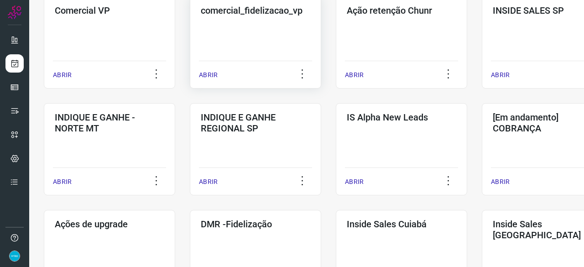
scroll to position [347, 0]
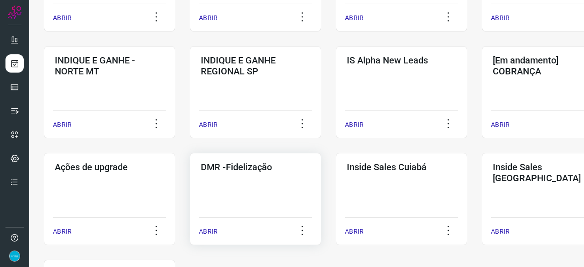
click at [211, 233] on p "ABRIR" at bounding box center [208, 232] width 19 height 10
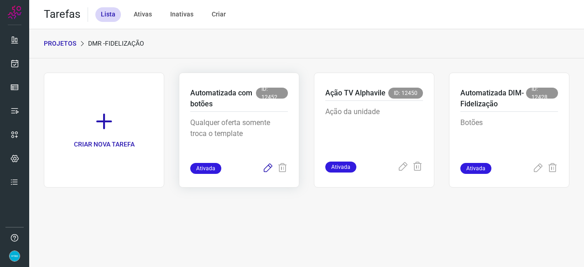
click at [270, 168] on icon at bounding box center [267, 168] width 11 height 11
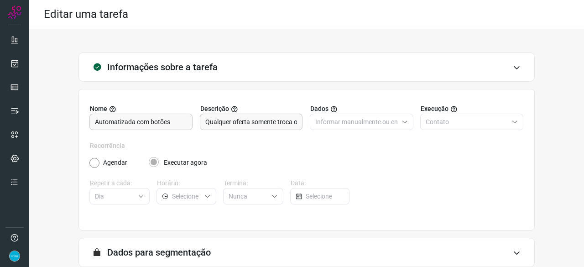
scroll to position [89, 0]
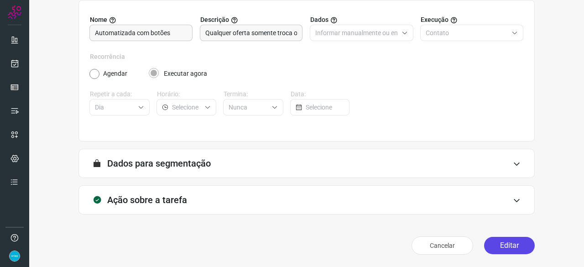
click at [494, 244] on button "Editar" at bounding box center [509, 245] width 51 height 17
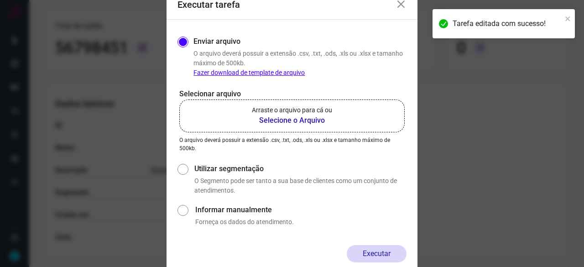
click at [270, 119] on b "Selecione o Arquivo" at bounding box center [292, 120] width 80 height 11
click at [0, 0] on input "Arraste o arquivo para cá ou Selecione o Arquivo" at bounding box center [0, 0] width 0 height 0
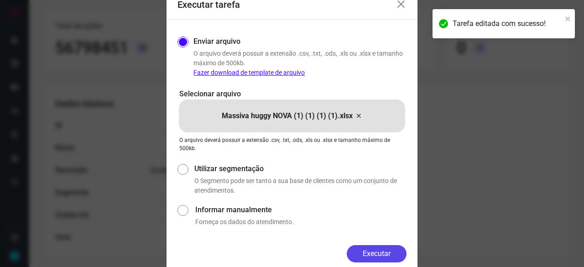
click at [388, 253] on button "Executar" at bounding box center [377, 253] width 60 height 17
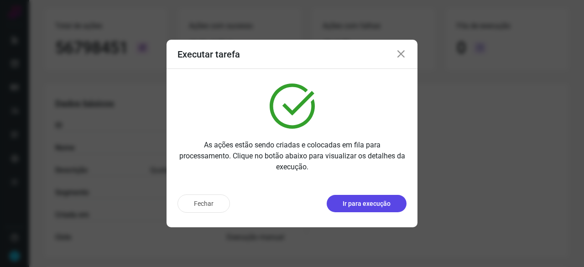
click at [357, 204] on p "Ir para execução" at bounding box center [366, 204] width 48 height 10
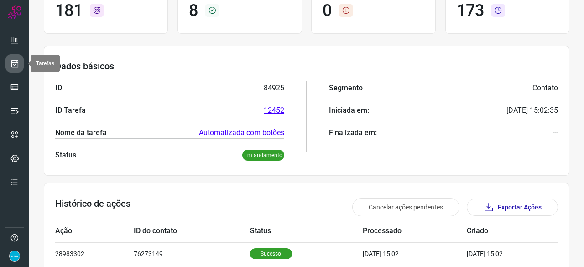
click at [10, 61] on link at bounding box center [14, 63] width 18 height 18
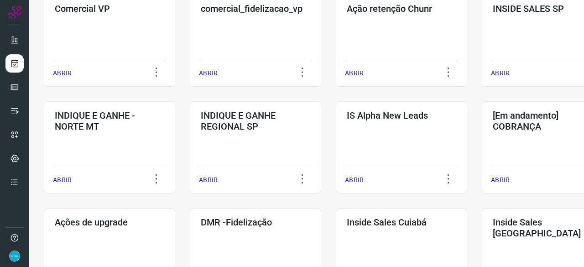
scroll to position [347, 0]
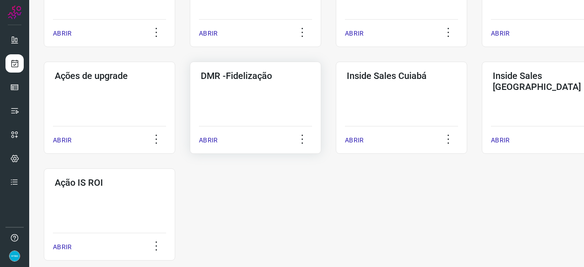
click at [214, 142] on p "ABRIR" at bounding box center [208, 140] width 19 height 10
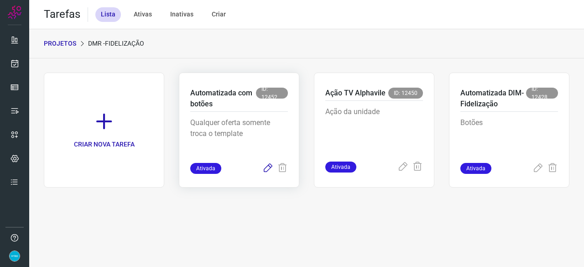
click at [268, 167] on icon at bounding box center [267, 168] width 11 height 11
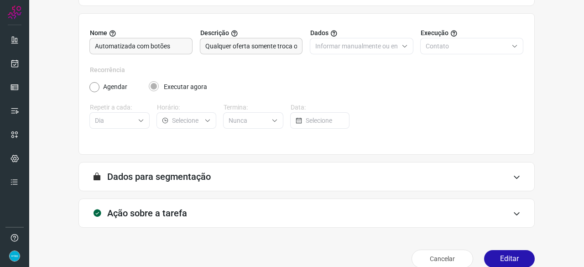
scroll to position [89, 0]
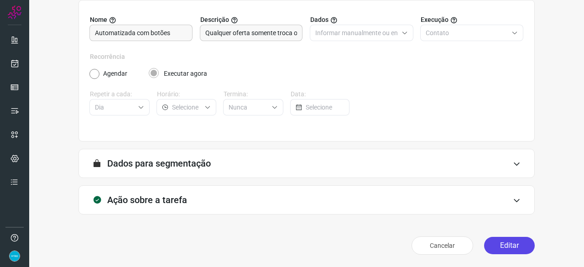
click at [496, 243] on button "Editar" at bounding box center [509, 245] width 51 height 17
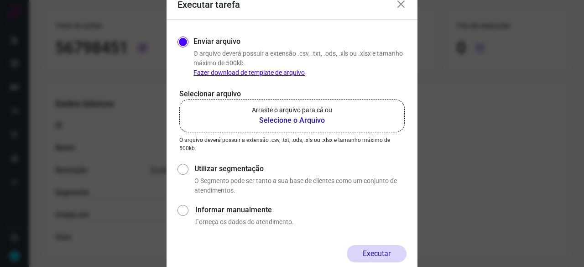
click at [276, 120] on b "Selecione o Arquivo" at bounding box center [292, 120] width 80 height 11
click at [0, 0] on input "Arraste o arquivo para cá ou Selecione o Arquivo" at bounding box center [0, 0] width 0 height 0
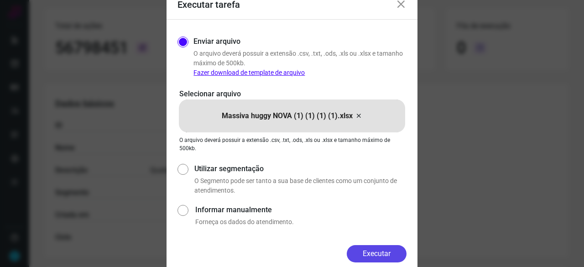
click at [383, 255] on button "Executar" at bounding box center [377, 253] width 60 height 17
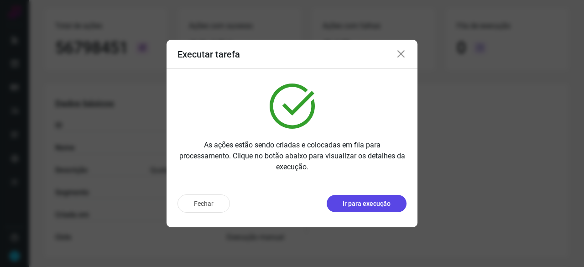
click at [362, 204] on p "Ir para execução" at bounding box center [366, 204] width 48 height 10
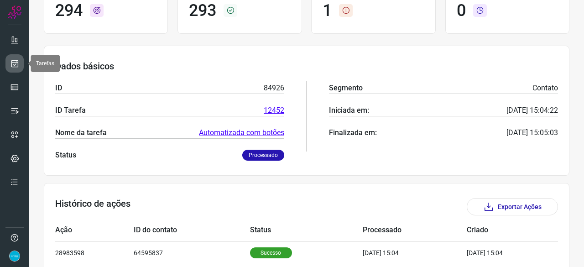
click at [18, 63] on icon at bounding box center [15, 63] width 10 height 9
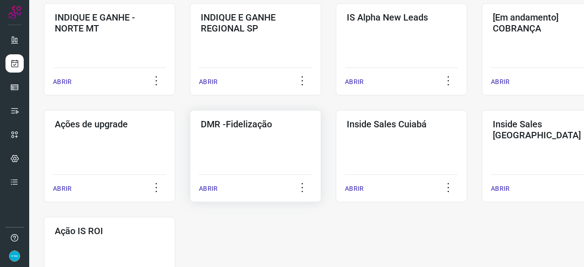
scroll to position [438, 0]
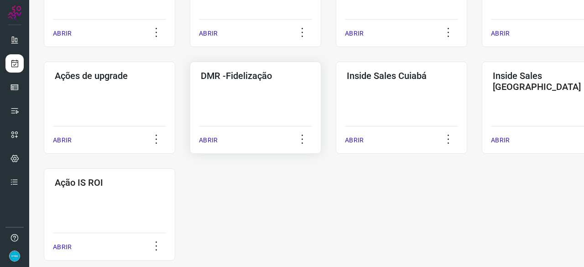
click at [210, 139] on p "ABRIR" at bounding box center [208, 140] width 19 height 10
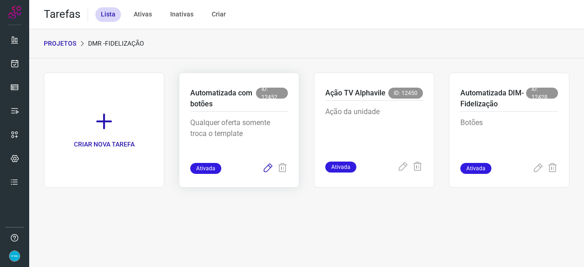
click at [269, 167] on icon at bounding box center [267, 168] width 11 height 11
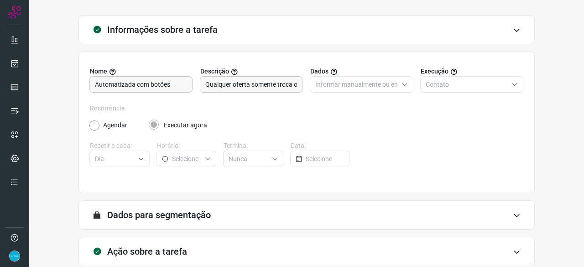
scroll to position [89, 0]
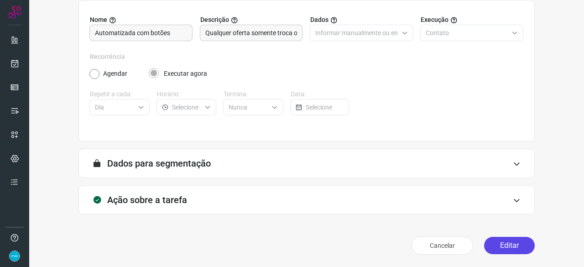
click at [491, 247] on button "Editar" at bounding box center [509, 245] width 51 height 17
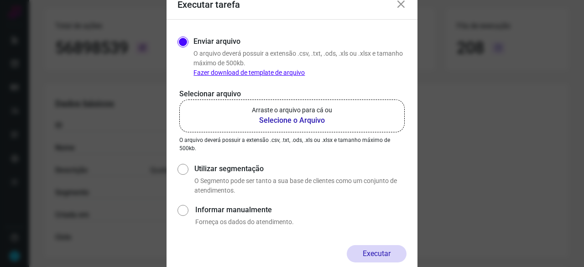
click at [274, 122] on b "Selecione o Arquivo" at bounding box center [292, 120] width 80 height 11
click at [0, 0] on input "Arraste o arquivo para cá ou Selecione o Arquivo" at bounding box center [0, 0] width 0 height 0
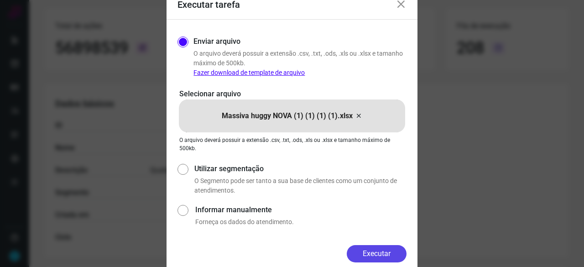
click at [383, 256] on button "Executar" at bounding box center [377, 253] width 60 height 17
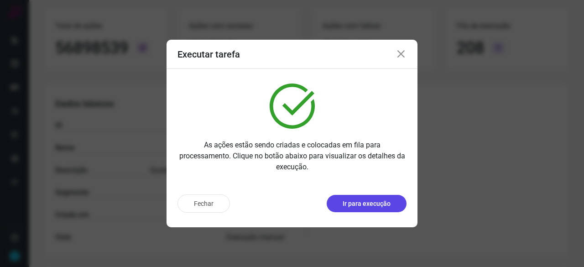
click at [366, 210] on button "Ir para execução" at bounding box center [366, 203] width 80 height 17
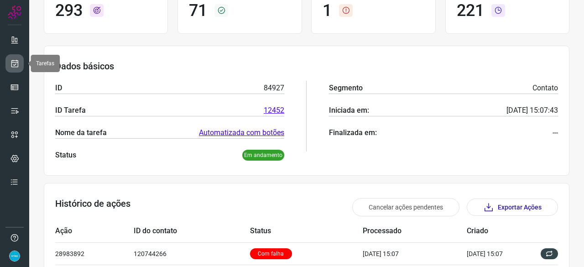
click at [18, 59] on icon at bounding box center [15, 63] width 10 height 9
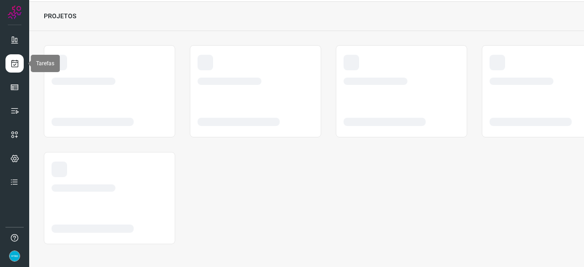
scroll to position [27, 0]
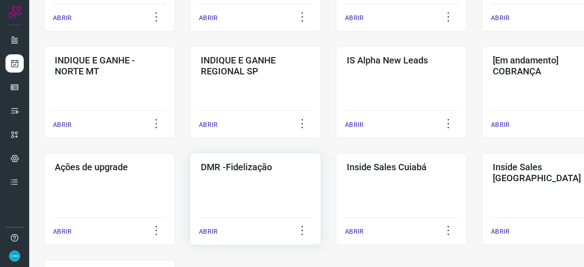
click at [208, 230] on p "ABRIR" at bounding box center [208, 232] width 19 height 10
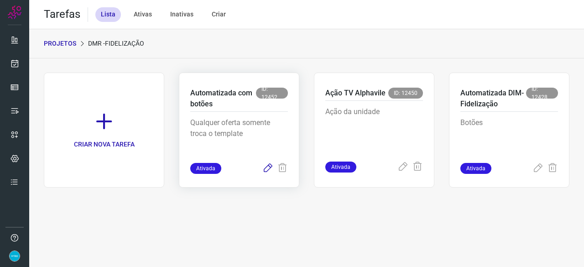
click at [268, 166] on icon at bounding box center [267, 168] width 11 height 11
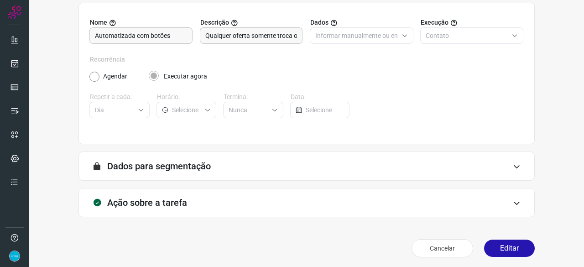
scroll to position [89, 0]
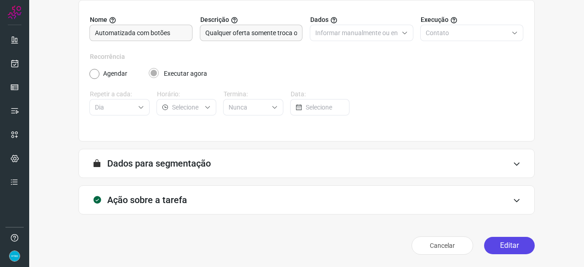
click at [506, 242] on button "Editar" at bounding box center [509, 245] width 51 height 17
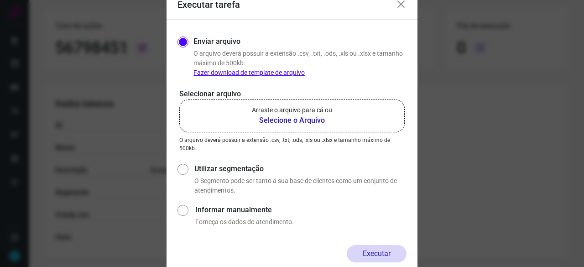
click at [313, 119] on b "Selecione o Arquivo" at bounding box center [292, 120] width 80 height 11
click at [0, 0] on input "Arraste o arquivo para cá ou Selecione o Arquivo" at bounding box center [0, 0] width 0 height 0
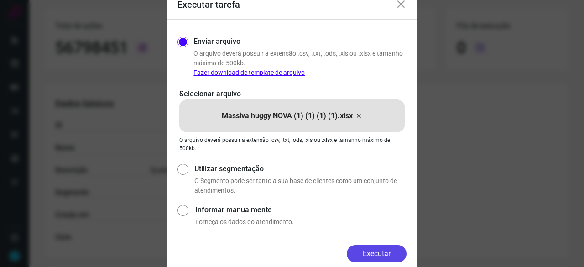
click at [371, 254] on button "Executar" at bounding box center [377, 253] width 60 height 17
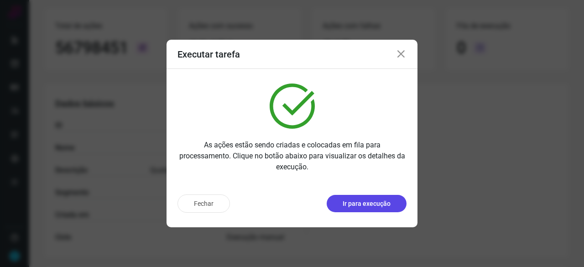
click at [355, 205] on p "Ir para execução" at bounding box center [366, 204] width 48 height 10
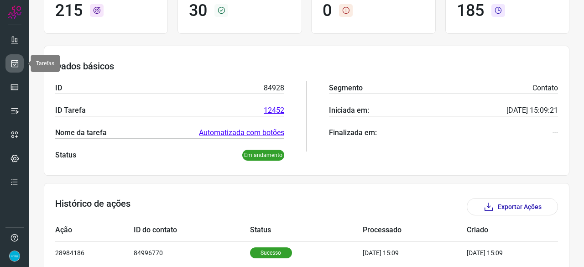
click at [10, 60] on icon at bounding box center [15, 63] width 10 height 9
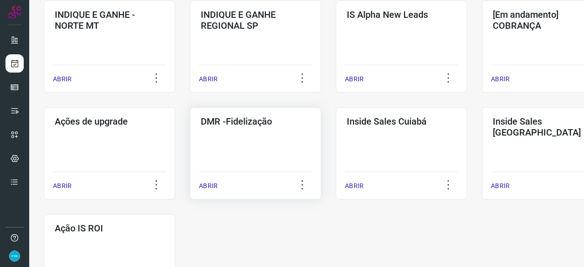
click at [211, 186] on p "ABRIR" at bounding box center [208, 186] width 19 height 10
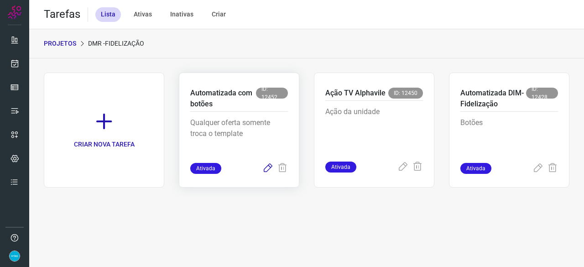
click at [270, 168] on icon at bounding box center [267, 168] width 11 height 11
